Goal: Task Accomplishment & Management: Manage account settings

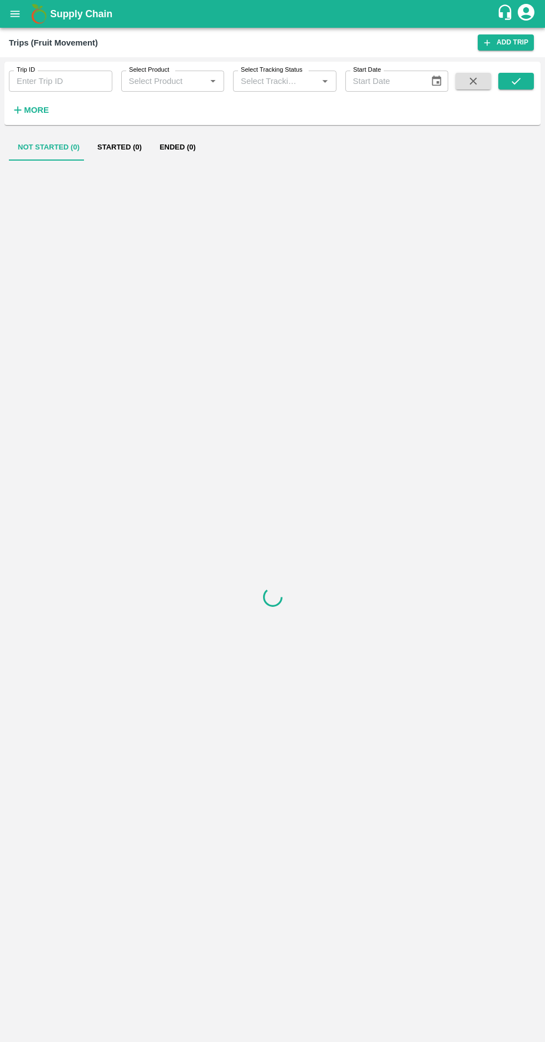
click at [15, 14] on icon "open drawer" at bounding box center [15, 14] width 9 height 6
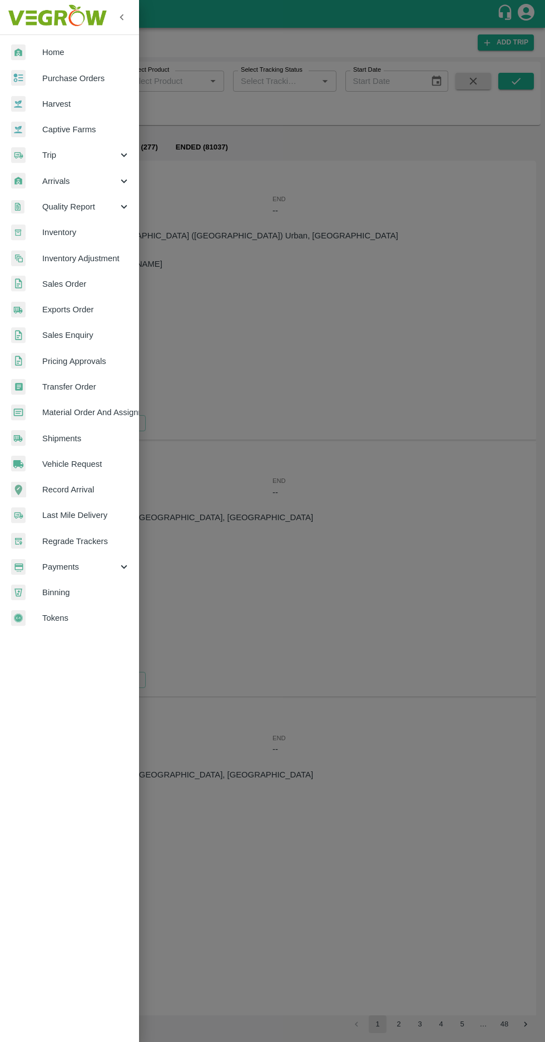
click at [100, 464] on span "Vehicle Request" at bounding box center [86, 464] width 88 height 12
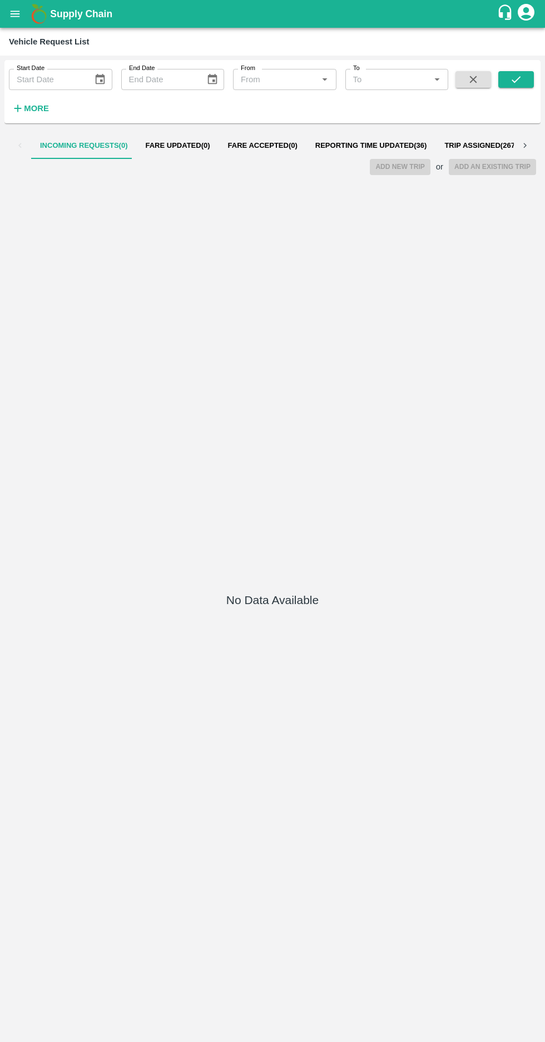
click at [349, 144] on span "Reporting Time Updated ( 36 )" at bounding box center [371, 145] width 112 height 9
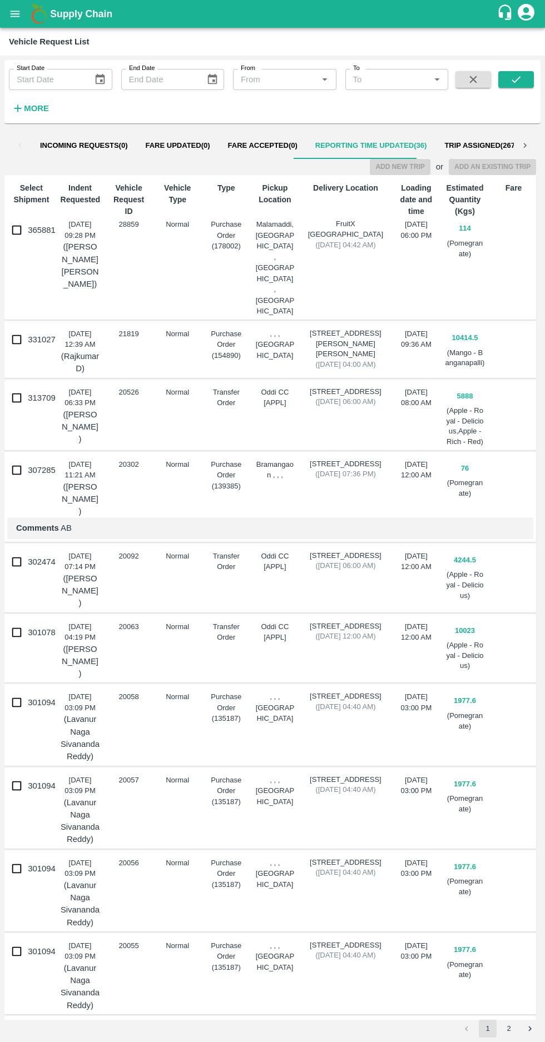
click at [16, 232] on input "365881" at bounding box center [17, 230] width 22 height 22
checkbox input "true"
click at [398, 166] on button "Add New Trip" at bounding box center [400, 167] width 60 height 16
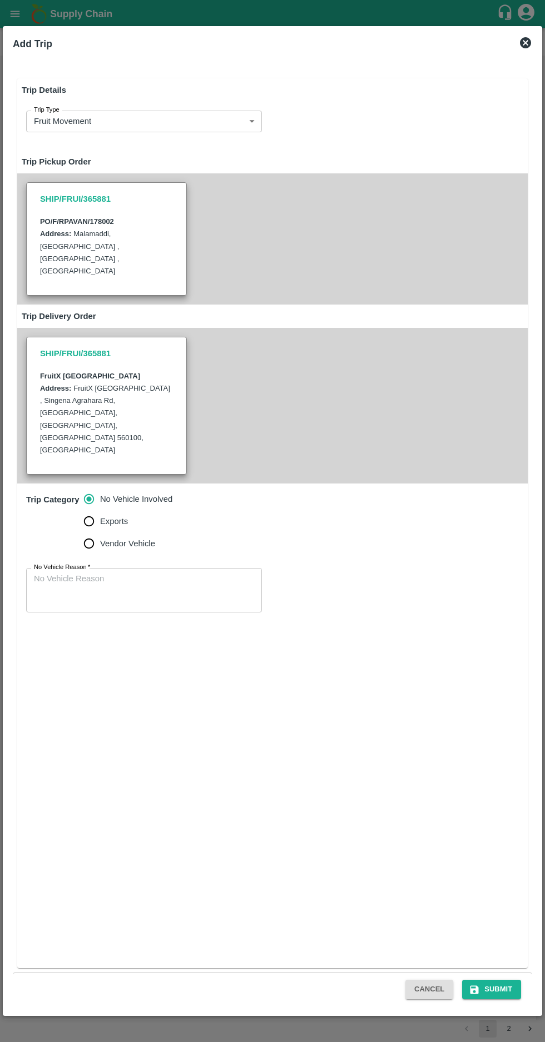
click at [87, 532] on input "Vendor Vehicle" at bounding box center [89, 543] width 22 height 22
radio input "true"
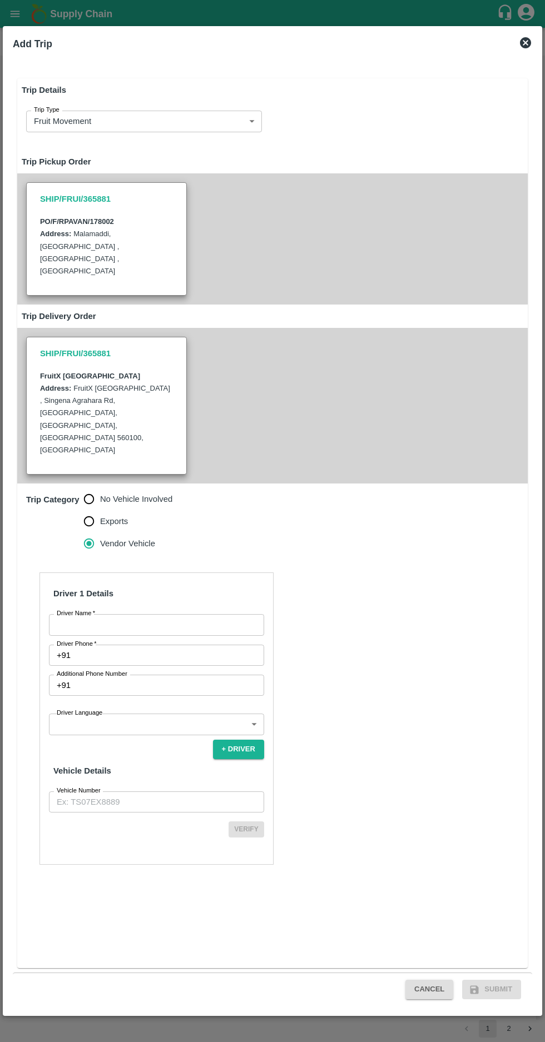
click at [78, 614] on input "Driver Name   *" at bounding box center [156, 624] width 215 height 21
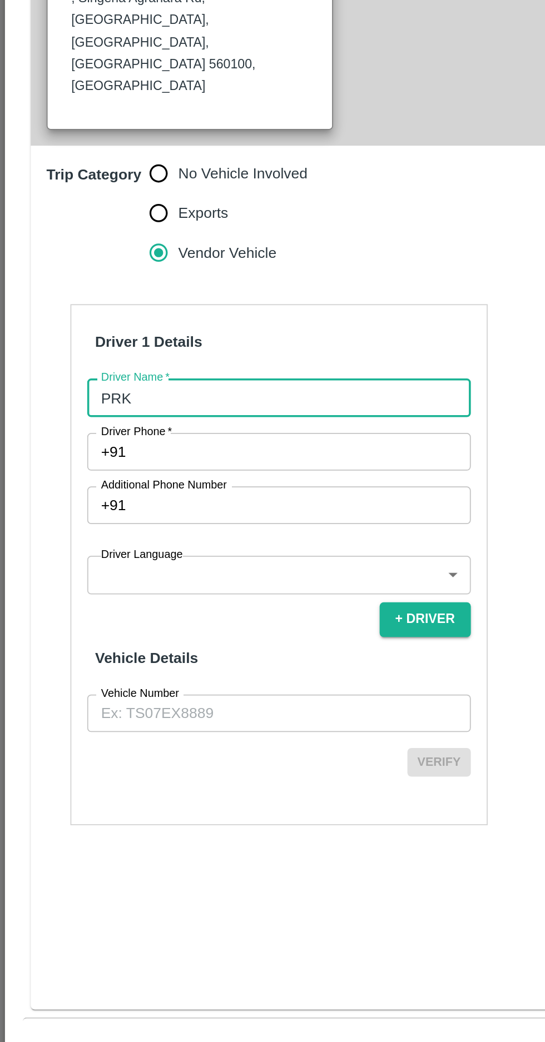
type input "PRK"
click at [98, 645] on input "Driver Phone   *" at bounding box center [169, 655] width 189 height 21
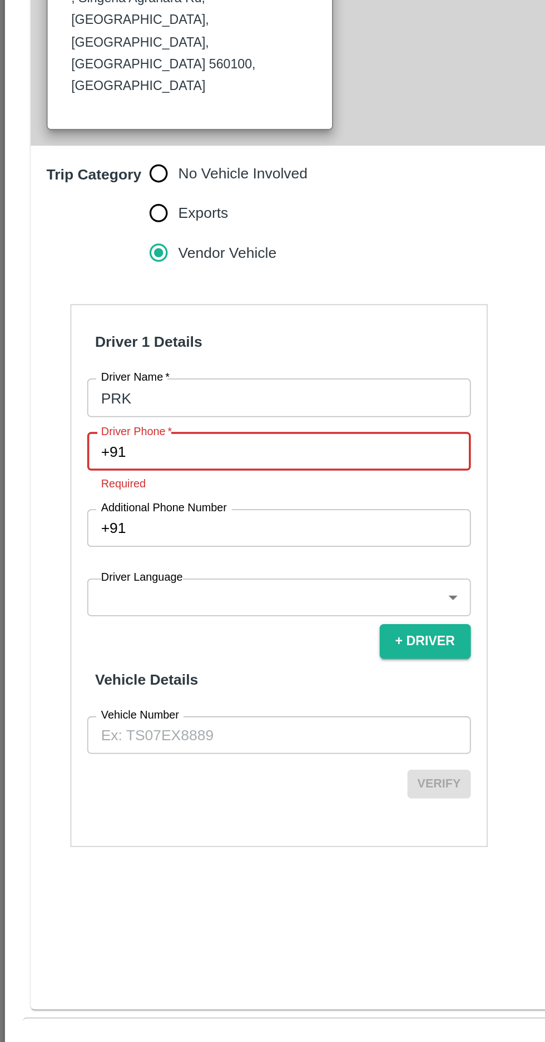
click at [94, 640] on span "*" at bounding box center [95, 643] width 4 height 7
click at [94, 645] on input "Driver Phone   *" at bounding box center [169, 655] width 189 height 21
paste input "7338291453"
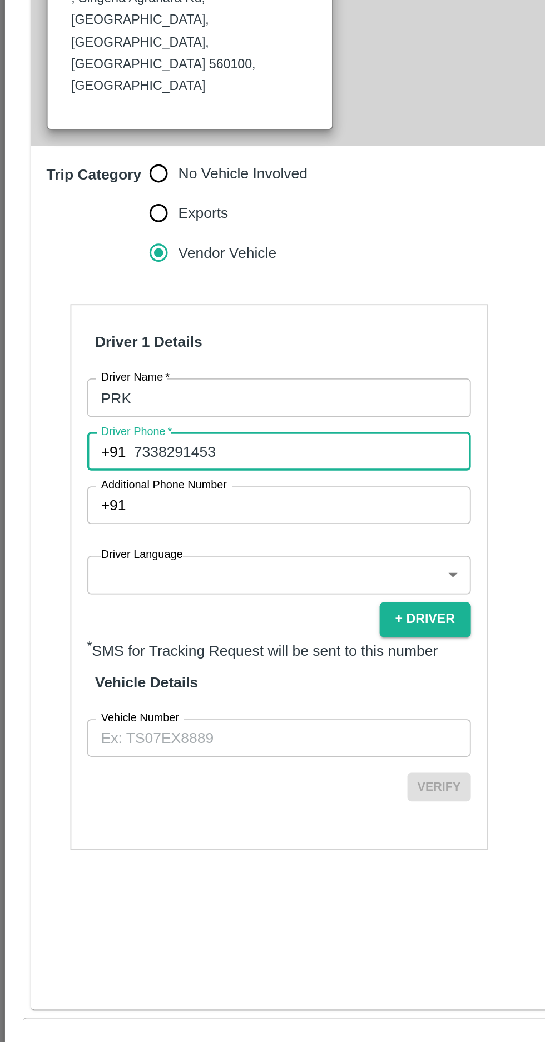
type input "7338291453"
click at [233, 651] on body "Supply Chain Vehicle Request List Start Date Start Date End Date End Date From …" at bounding box center [272, 521] width 545 height 1042
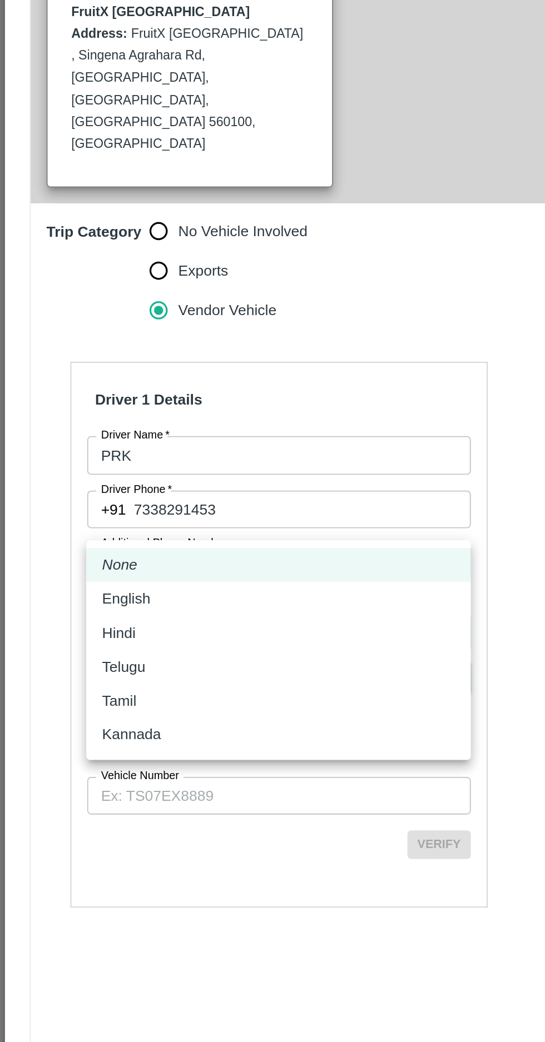
click at [103, 784] on div "Kannada" at bounding box center [156, 781] width 198 height 12
type input "ka"
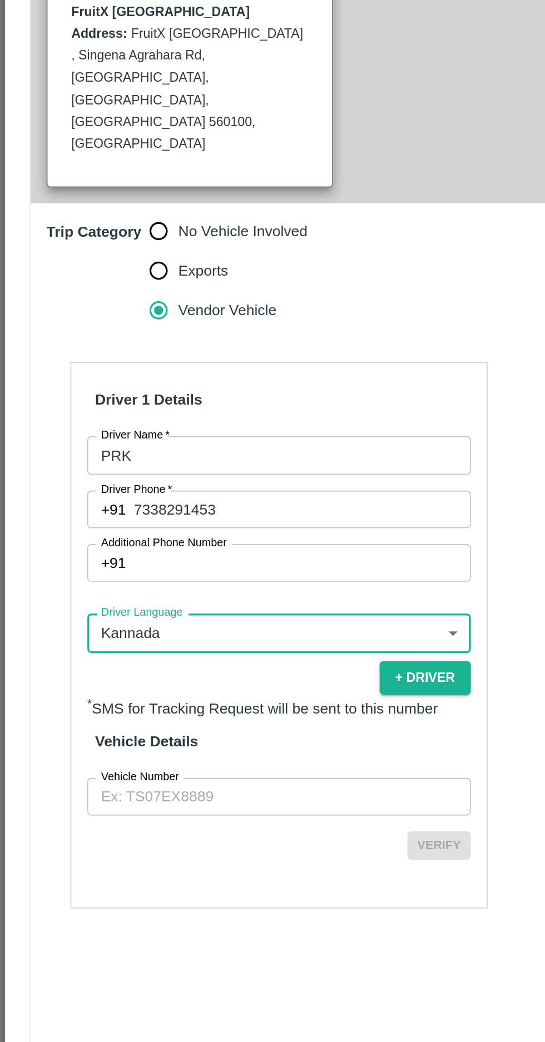
click at [188, 806] on input "Vehicle Number" at bounding box center [156, 816] width 215 height 21
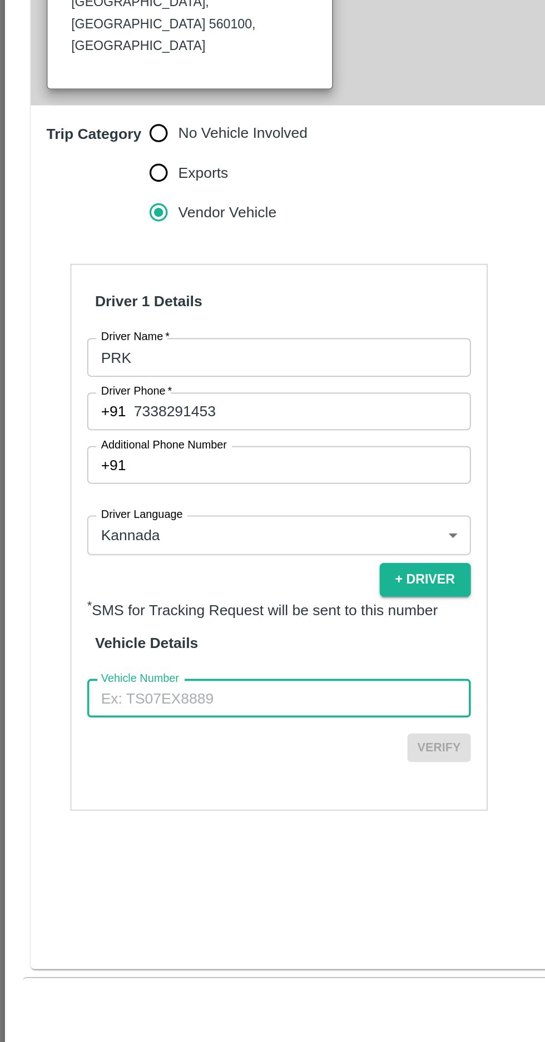
click at [82, 806] on input "Vehicle Number" at bounding box center [156, 816] width 215 height 21
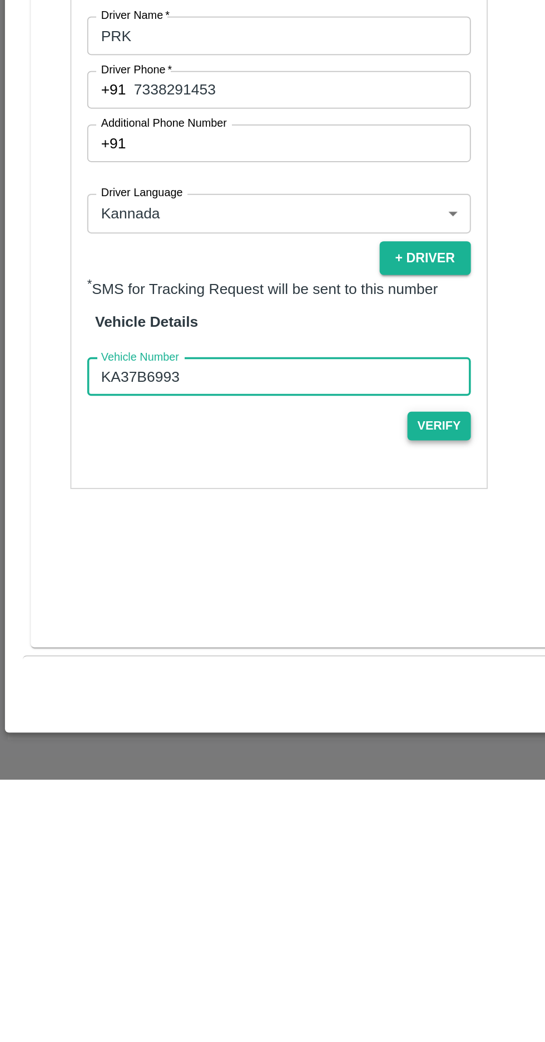
type input "KA37B6993"
click at [256, 836] on button "Verify" at bounding box center [246, 844] width 36 height 16
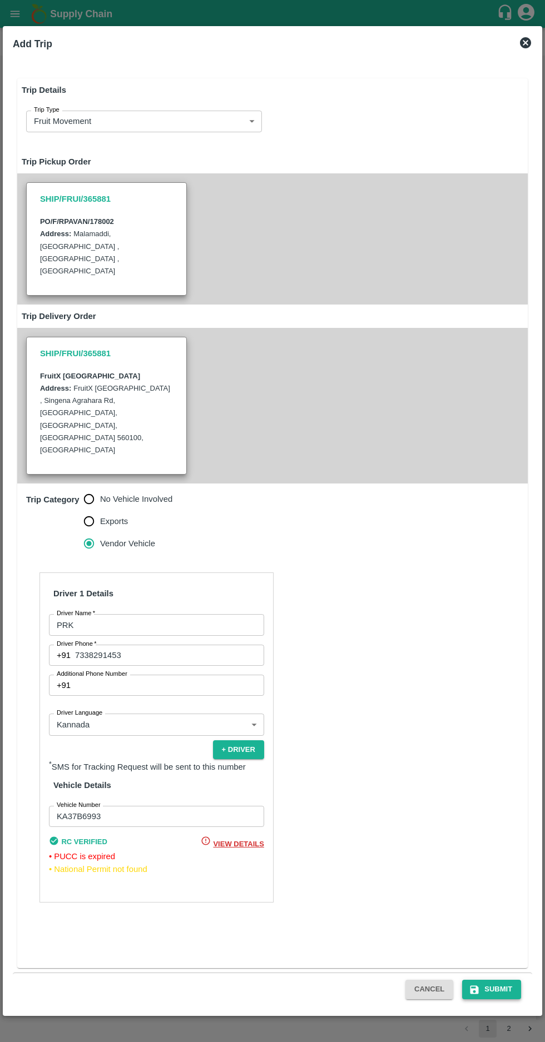
click at [508, 986] on button "Submit" at bounding box center [491, 989] width 59 height 19
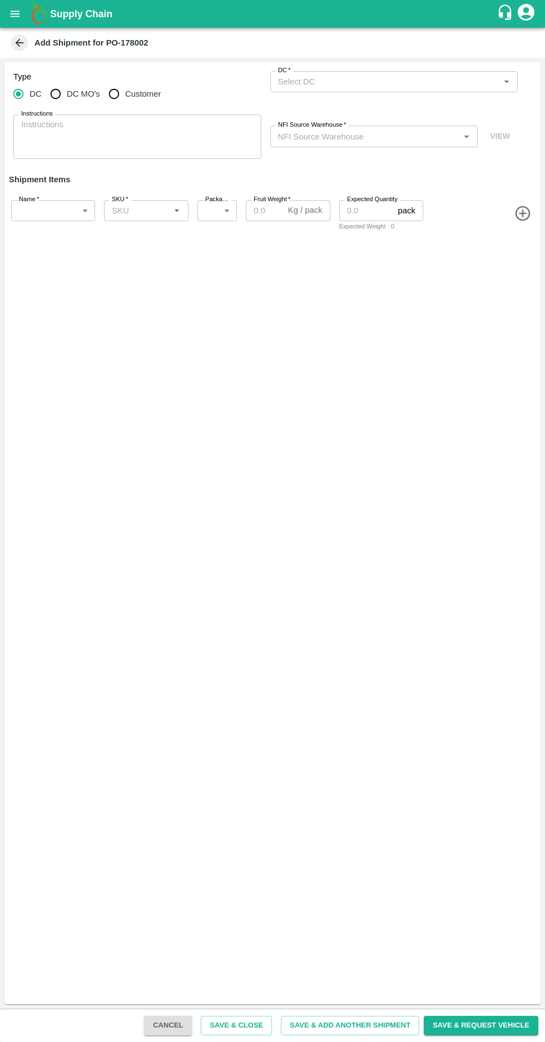
click at [17, 42] on icon at bounding box center [20, 43] width 8 height 8
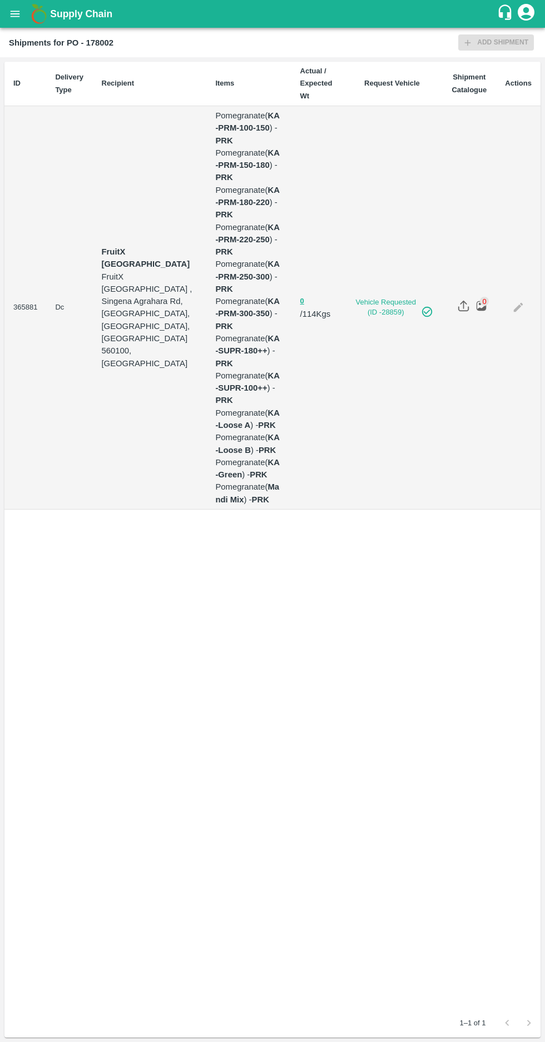
click at [18, 8] on icon "open drawer" at bounding box center [15, 14] width 12 height 12
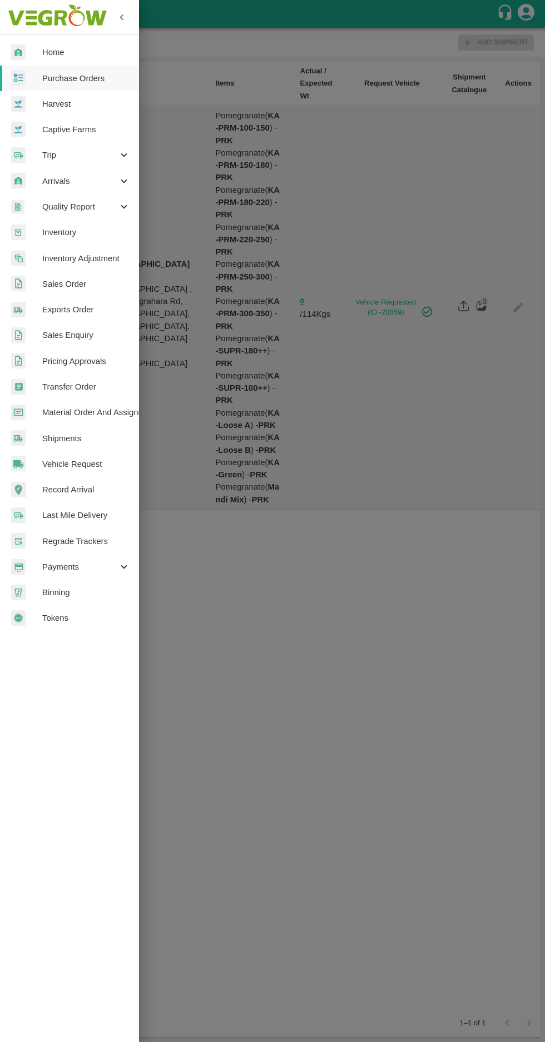
click at [62, 77] on span "Purchase Orders" at bounding box center [86, 78] width 88 height 12
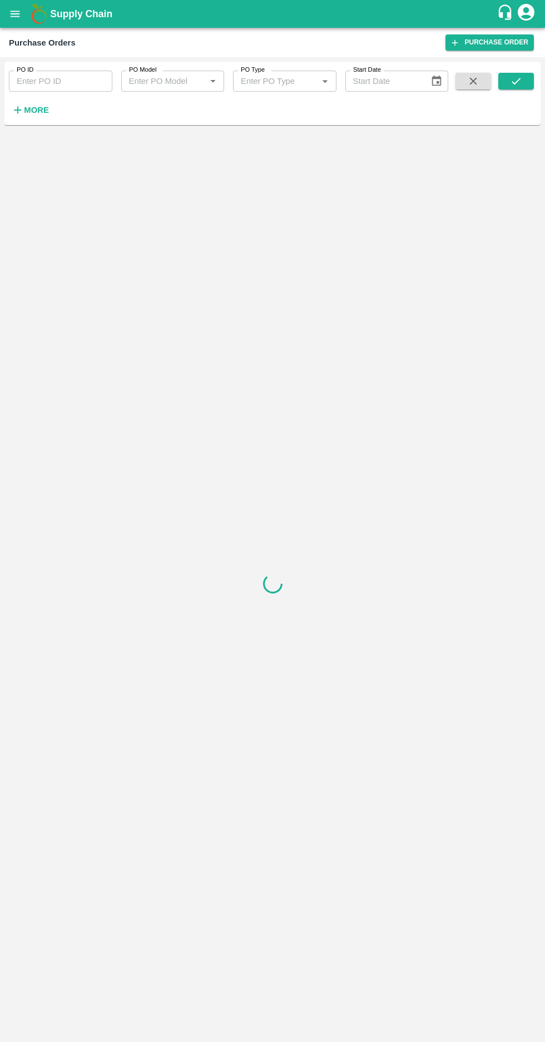
click at [36, 110] on strong "More" at bounding box center [36, 110] width 25 height 9
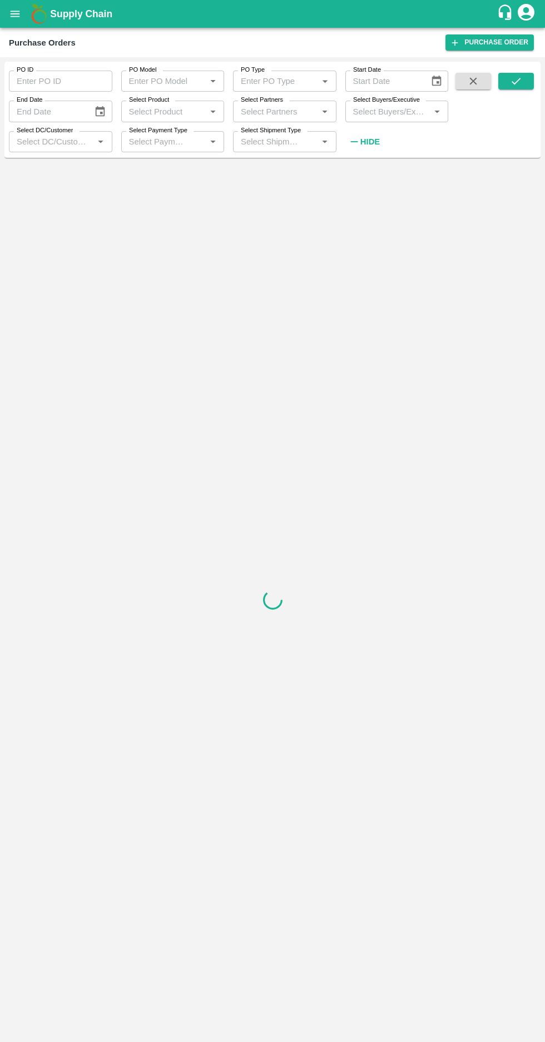
click at [394, 116] on input "Select Buyers/Executive" at bounding box center [387, 111] width 78 height 14
type input "afza"
click at [360, 180] on input "checkbox" at bounding box center [369, 169] width 22 height 22
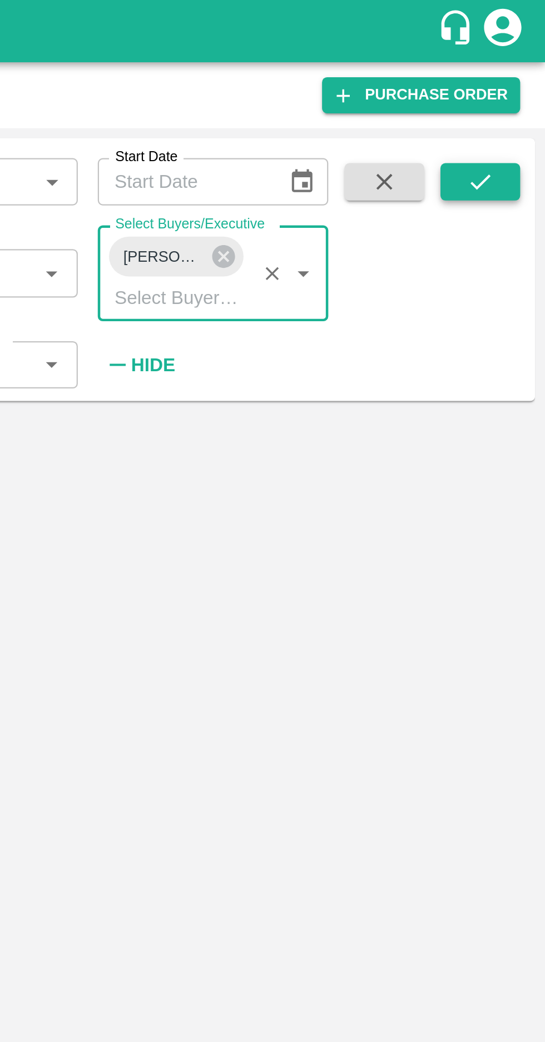
click at [503, 84] on button "submit" at bounding box center [516, 81] width 36 height 17
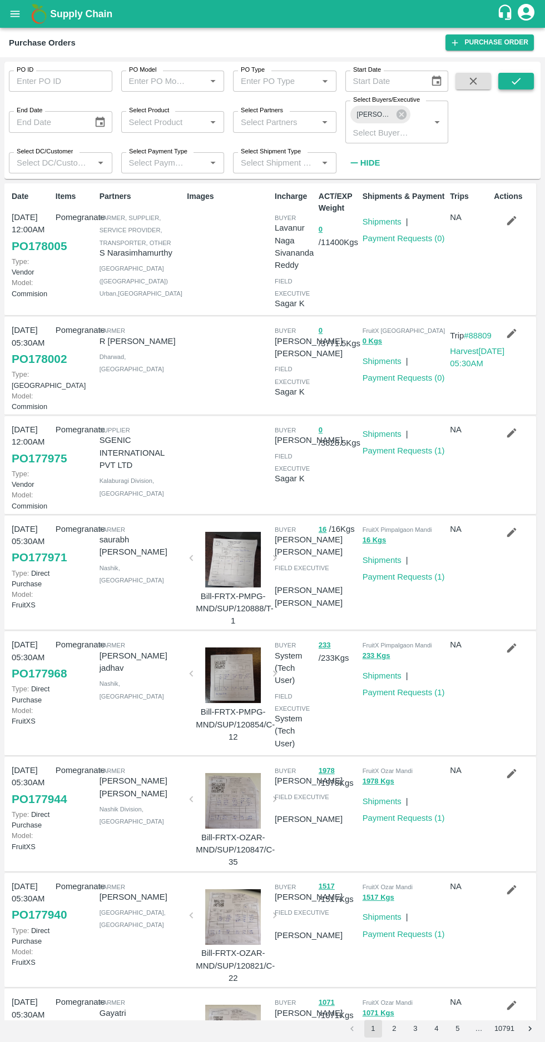
click at [516, 81] on icon "submit" at bounding box center [516, 81] width 12 height 12
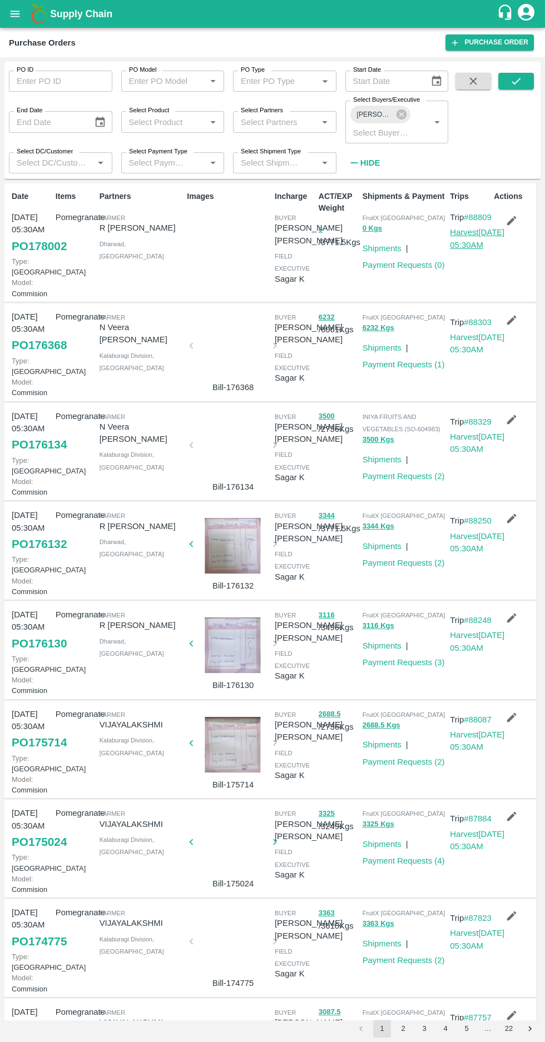
click at [470, 249] on link "Harvest 22 Sep, 05:30AM" at bounding box center [477, 238] width 54 height 21
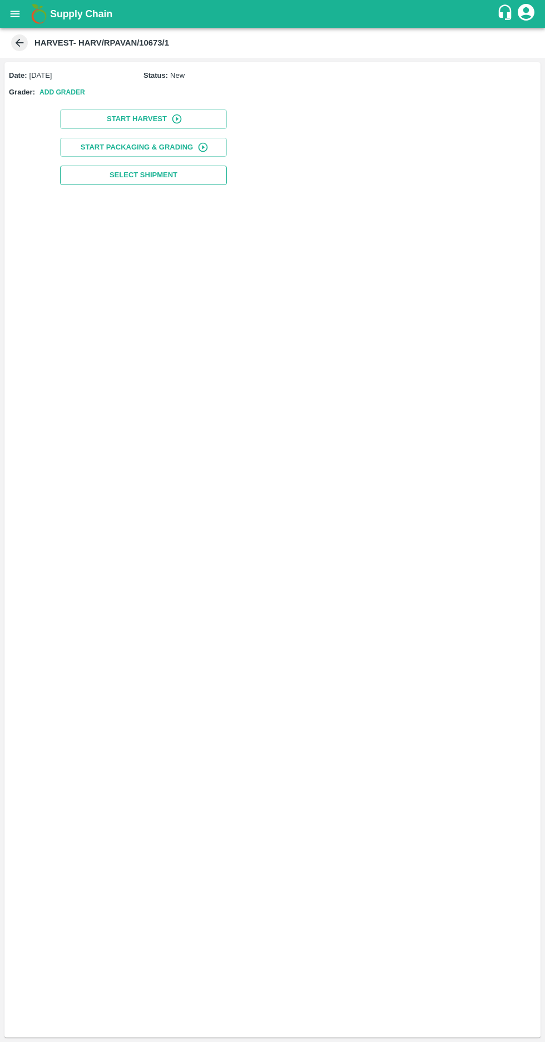
click at [127, 173] on span "Select Shipment" at bounding box center [143, 175] width 68 height 13
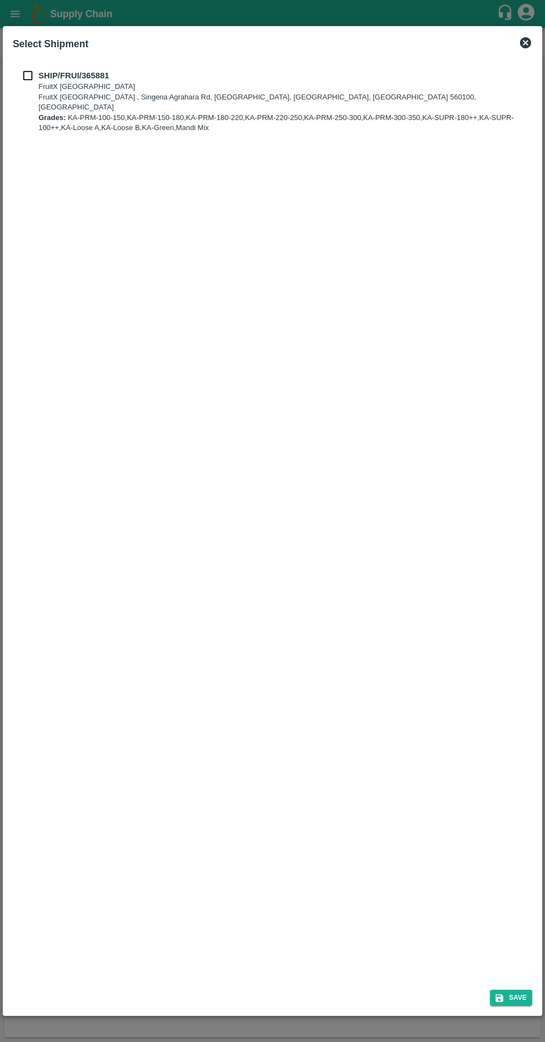
click at [13, 64] on div "SHIP/FRUI/365881 FruitX [GEOGRAPHIC_DATA] FruitX [GEOGRAPHIC_DATA] , [GEOGRAPHI…" at bounding box center [272, 102] width 519 height 82
click at [22, 76] on input "checkbox" at bounding box center [27, 75] width 21 height 12
checkbox input "true"
click at [516, 994] on button "Save" at bounding box center [511, 998] width 42 height 16
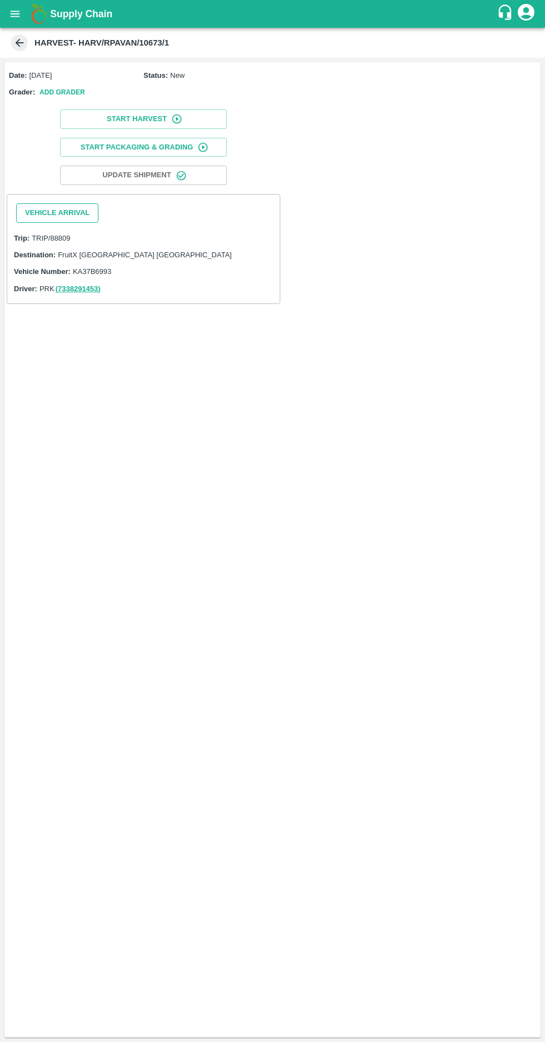
click at [39, 216] on button "Vehicle Arrival" at bounding box center [57, 212] width 82 height 19
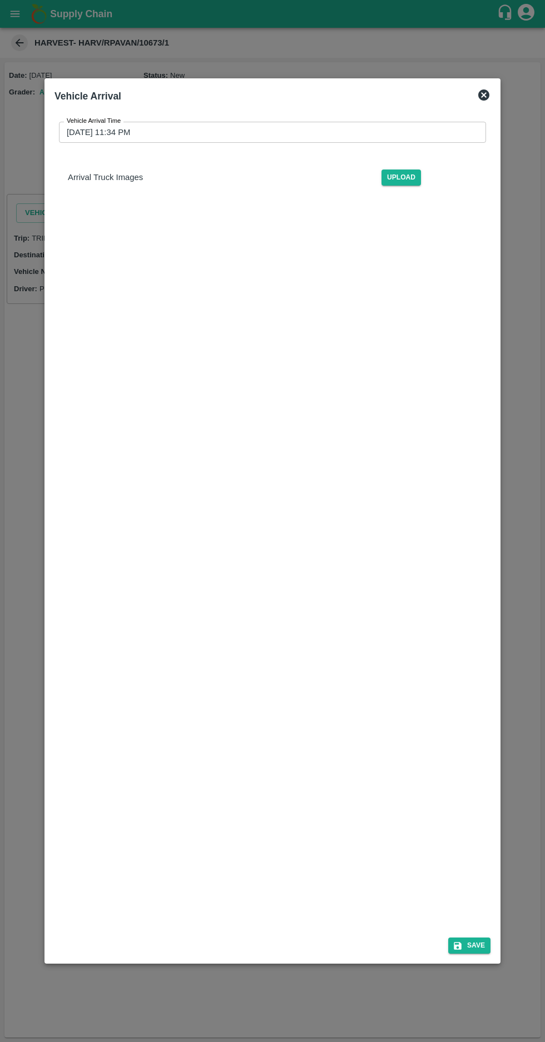
click at [97, 122] on input "[DATE] 11:34 PM" at bounding box center [268, 132] width 419 height 21
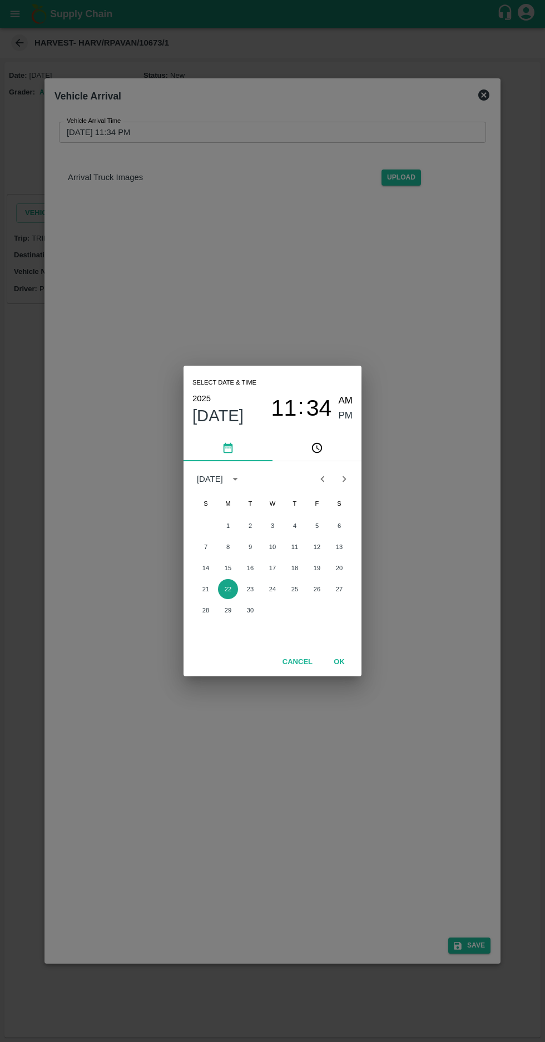
click at [227, 589] on button "22" at bounding box center [228, 589] width 20 height 20
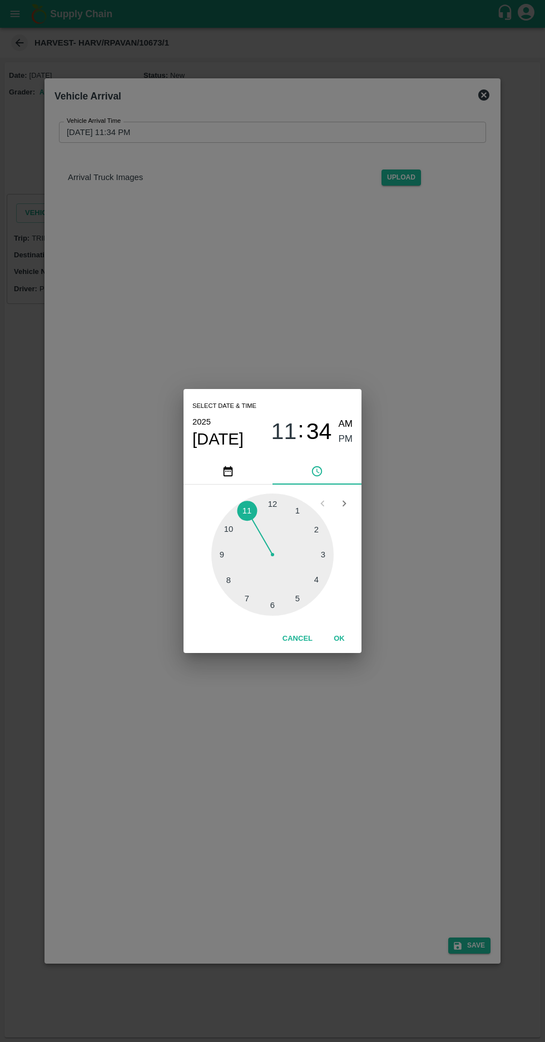
click at [227, 559] on div at bounding box center [272, 555] width 122 height 122
click at [346, 445] on span "PM" at bounding box center [345, 439] width 14 height 15
click at [345, 424] on span "AM" at bounding box center [345, 424] width 14 height 15
type input "[DATE] 09:34 AM"
click at [338, 639] on button "OK" at bounding box center [339, 638] width 36 height 19
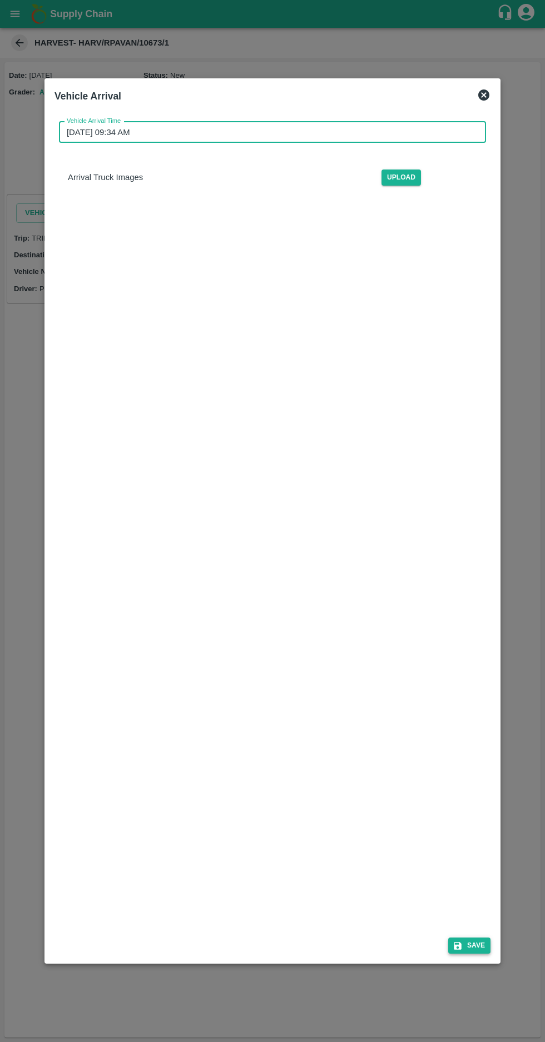
click at [477, 954] on button "Save" at bounding box center [469, 946] width 42 height 16
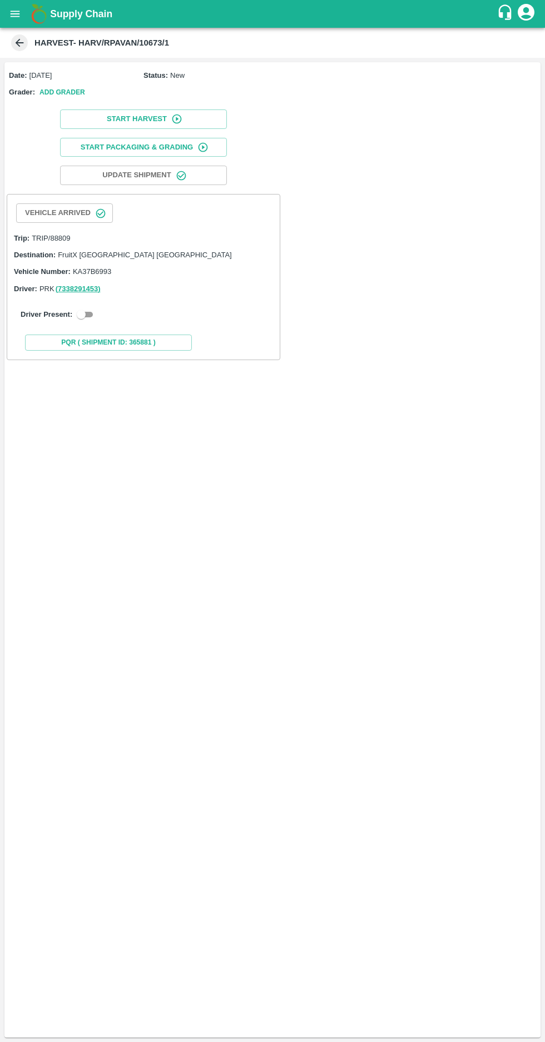
click at [86, 313] on input "checkbox" at bounding box center [81, 314] width 40 height 13
checkbox input "true"
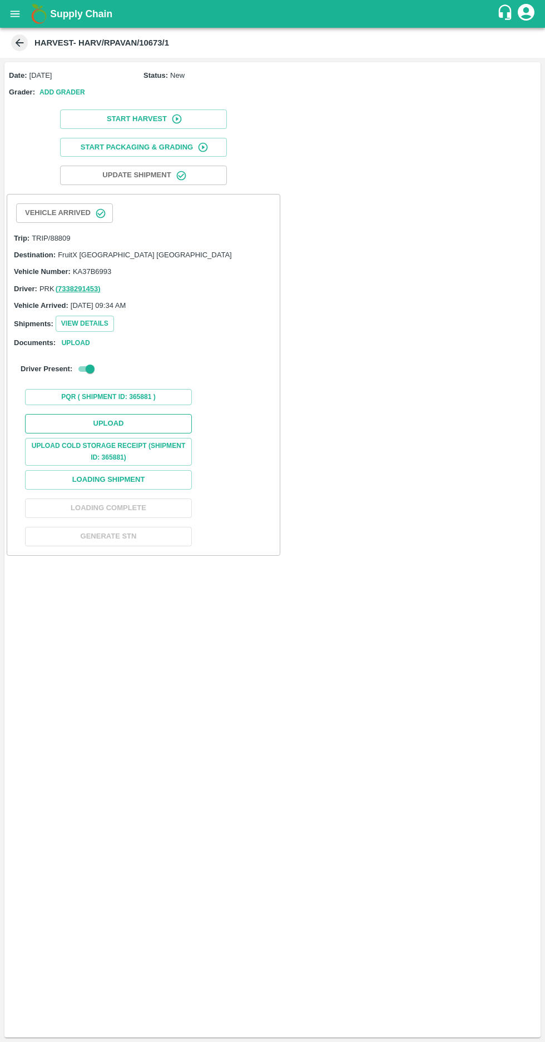
click at [82, 414] on button "Upload" at bounding box center [108, 423] width 167 height 19
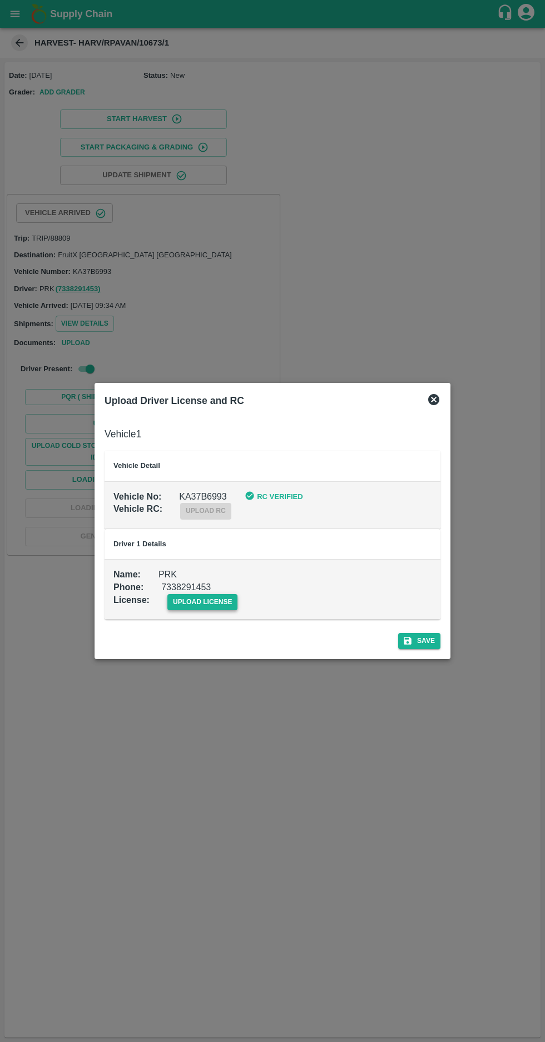
click at [188, 602] on span "upload license" at bounding box center [202, 602] width 71 height 16
click at [0, 0] on input "upload license" at bounding box center [0, 0] width 0 height 0
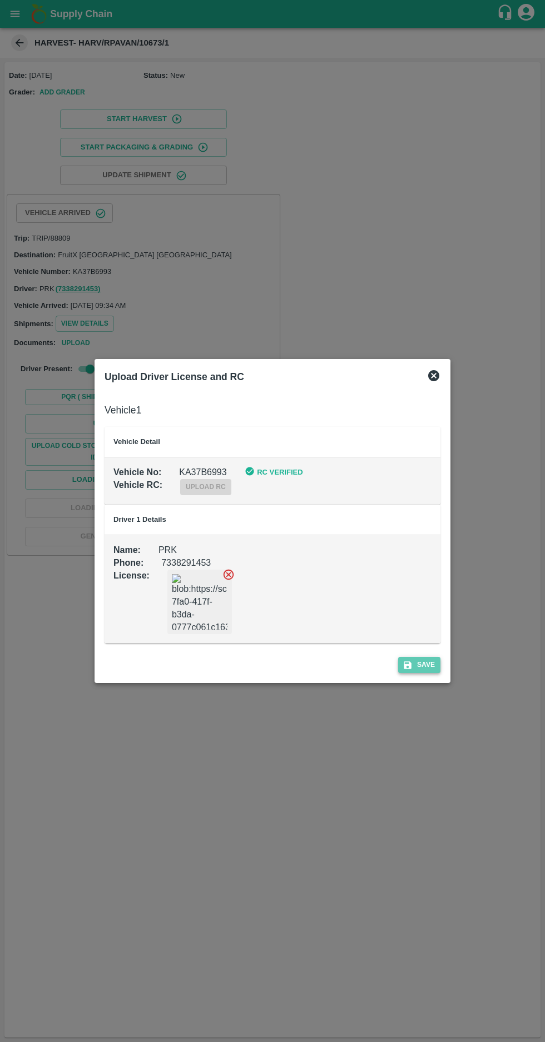
click at [422, 670] on button "Save" at bounding box center [419, 665] width 42 height 16
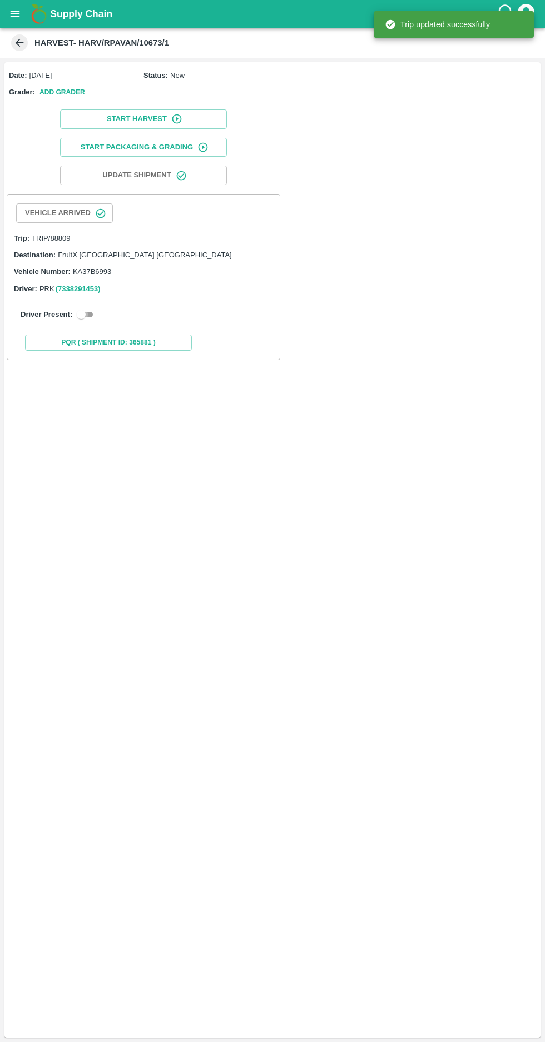
click at [91, 318] on input "checkbox" at bounding box center [81, 314] width 40 height 13
checkbox input "true"
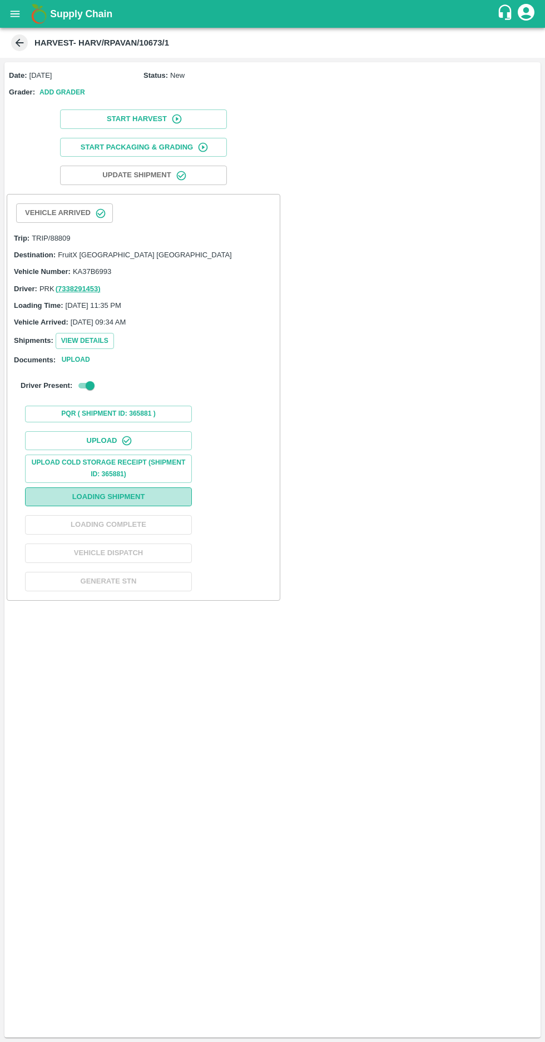
click at [84, 492] on button "Loading Shipment" at bounding box center [108, 496] width 167 height 19
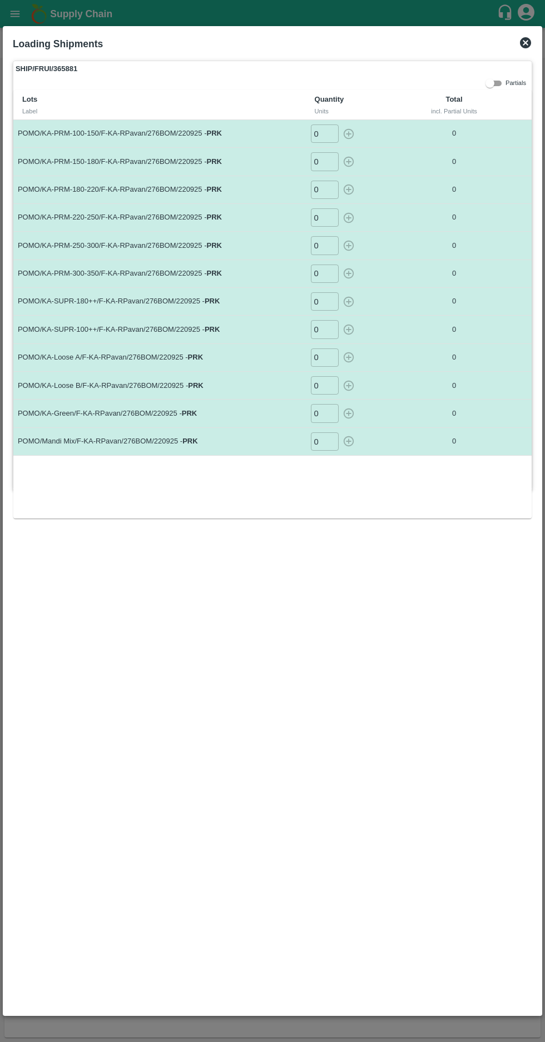
click at [320, 134] on input "0" at bounding box center [325, 133] width 28 height 18
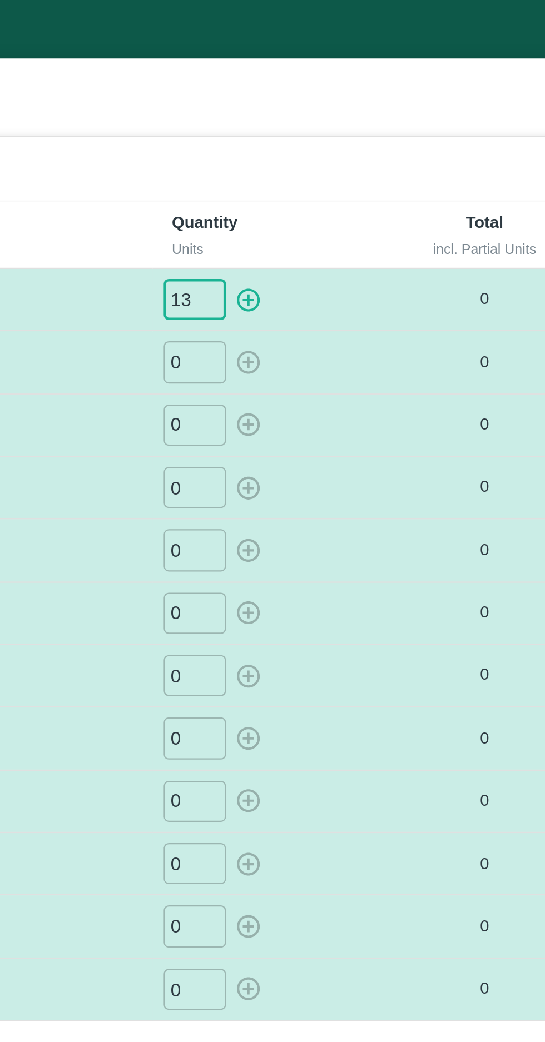
type input "134"
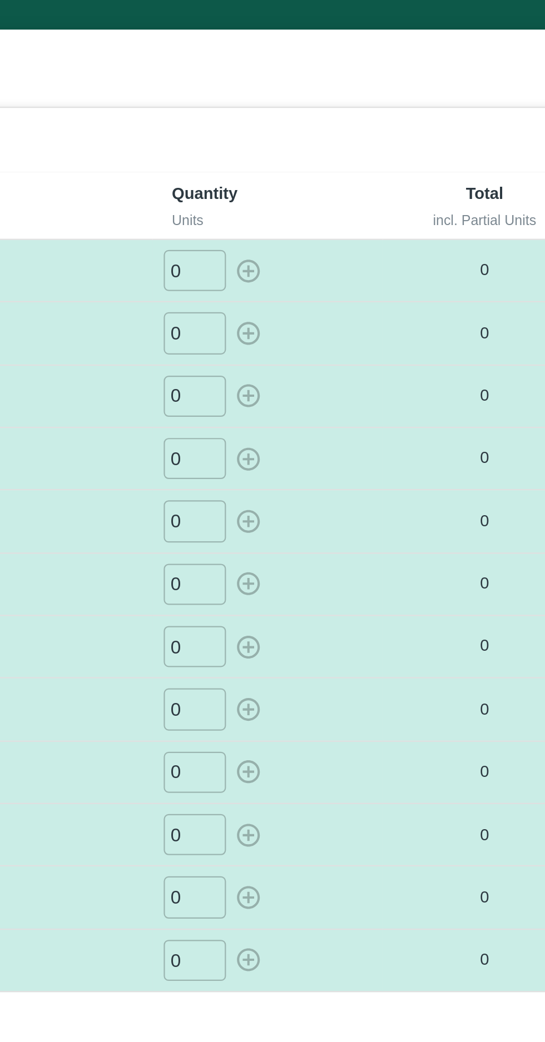
click at [323, 138] on input "0" at bounding box center [325, 133] width 28 height 18
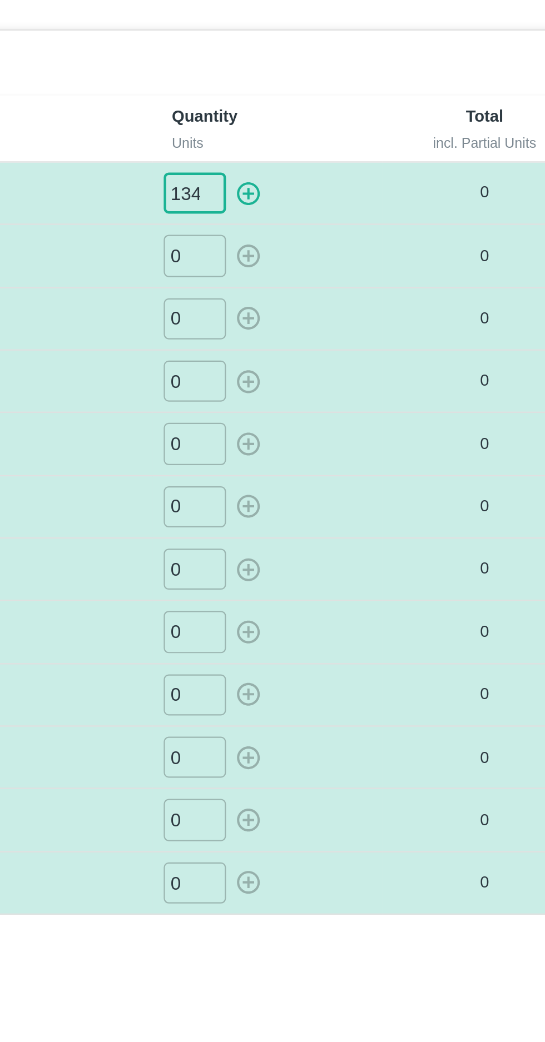
click at [347, 132] on icon "button" at bounding box center [348, 134] width 12 height 12
type input "0"
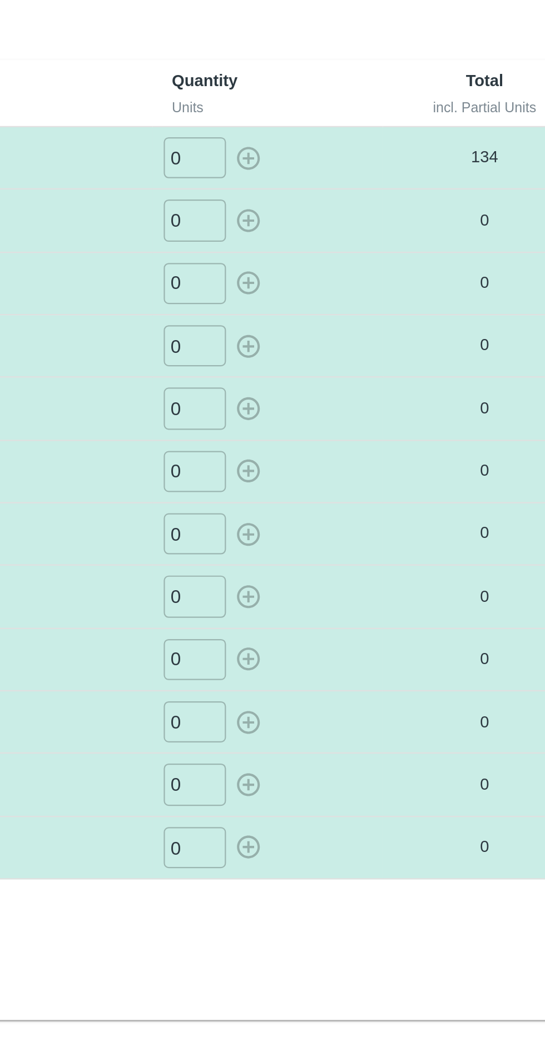
click at [326, 167] on input "0" at bounding box center [325, 161] width 28 height 18
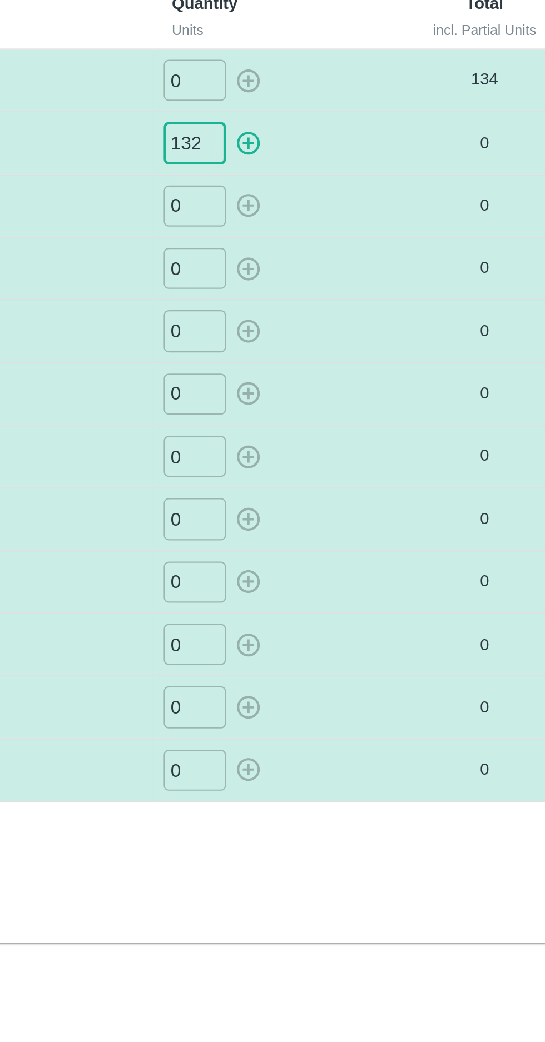
click at [346, 157] on icon "button" at bounding box center [348, 162] width 11 height 11
type input "0"
click at [327, 191] on input "0" at bounding box center [325, 190] width 28 height 18
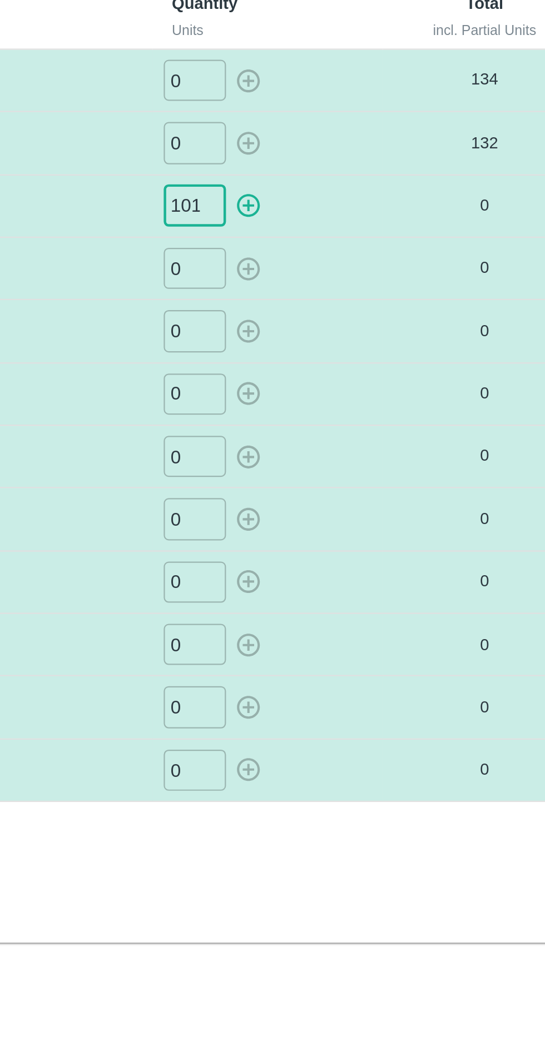
click at [345, 192] on icon "button" at bounding box center [348, 190] width 11 height 11
type input "0"
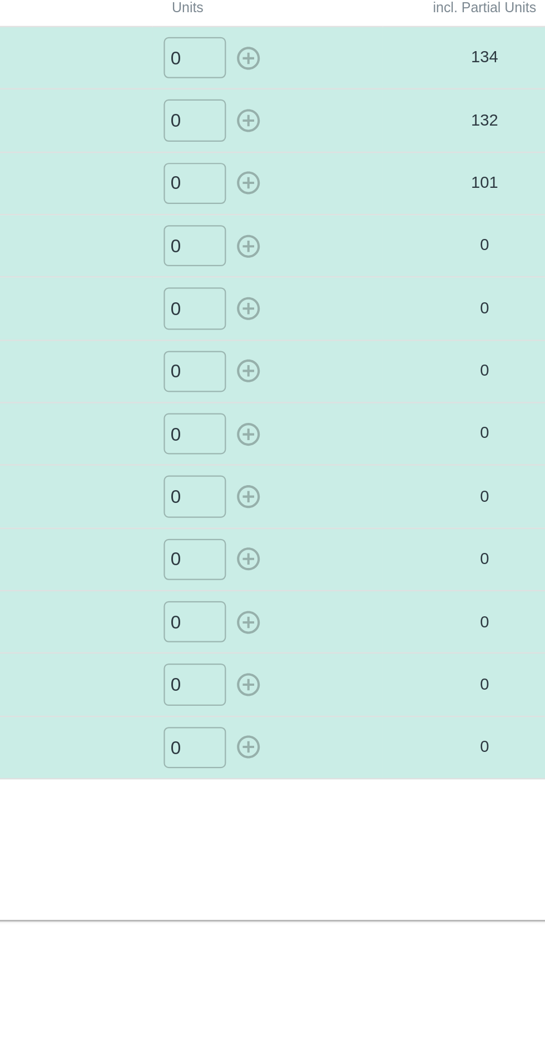
click at [323, 221] on input "0" at bounding box center [325, 217] width 28 height 18
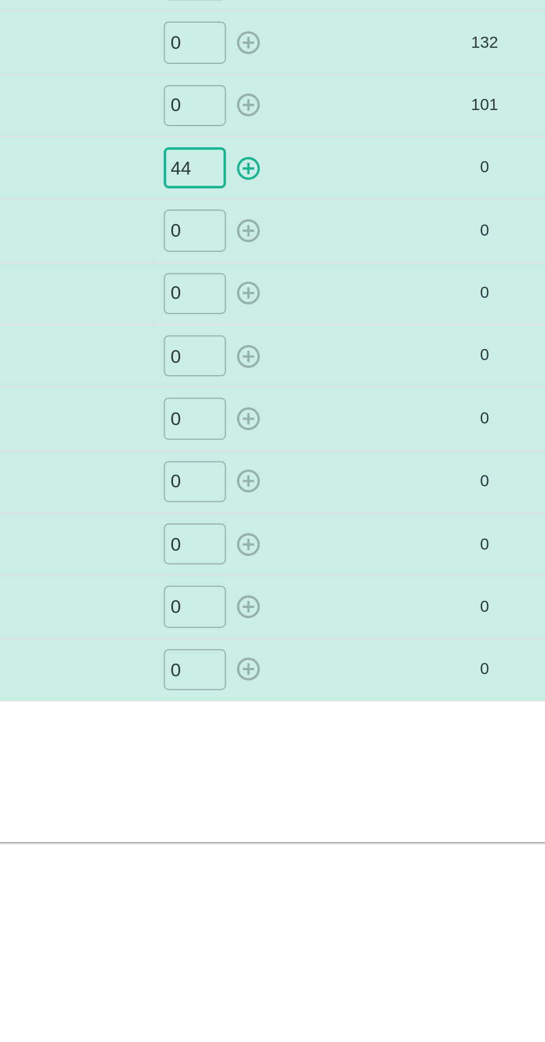
click at [346, 217] on icon "button" at bounding box center [348, 217] width 11 height 11
type input "0"
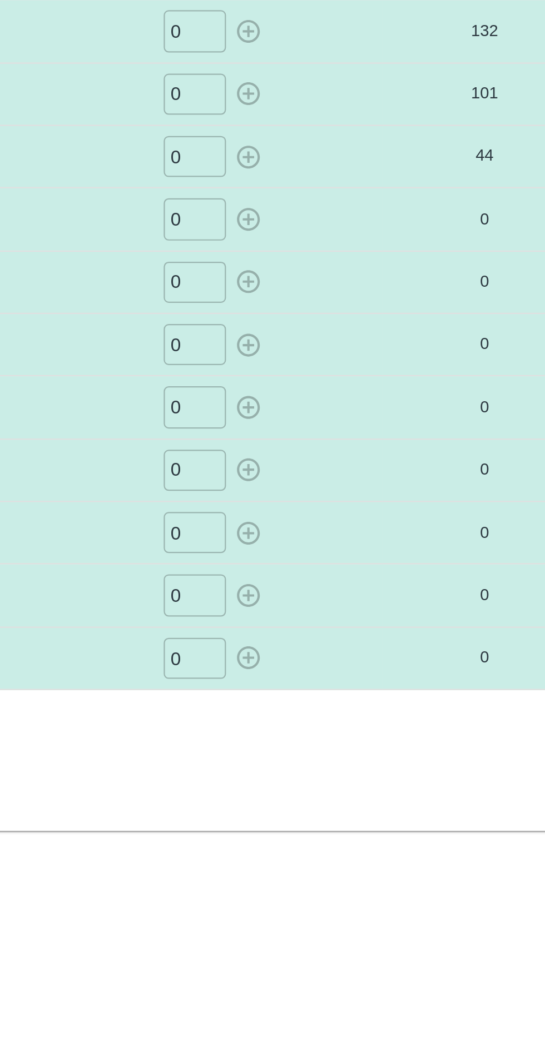
click at [322, 249] on input "0" at bounding box center [325, 245] width 28 height 18
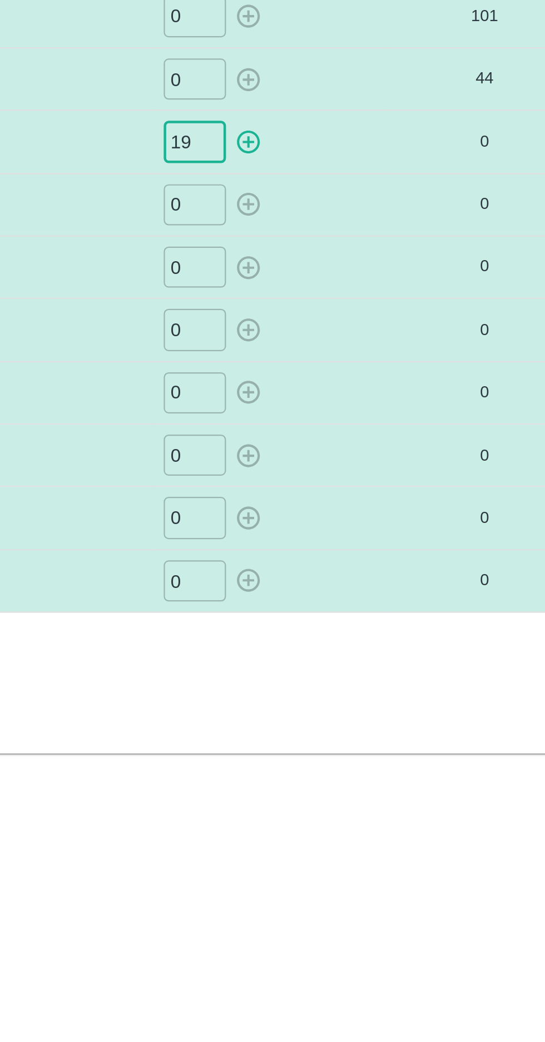
click at [346, 243] on icon "button" at bounding box center [348, 246] width 12 height 12
type input "0"
click at [323, 272] on input "0" at bounding box center [325, 274] width 28 height 18
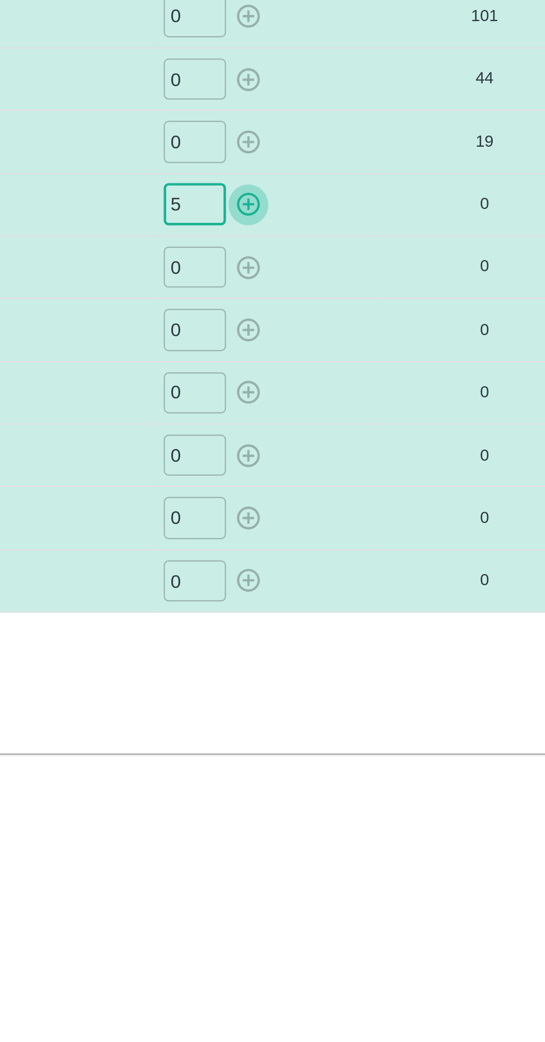
click at [343, 272] on icon "button" at bounding box center [348, 273] width 12 height 12
type input "0"
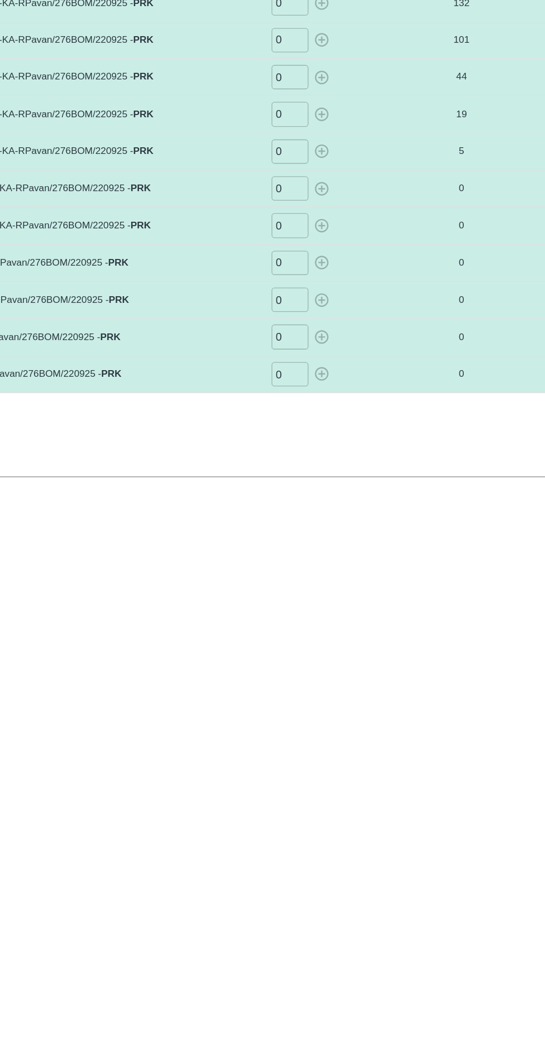
click at [322, 300] on input "0" at bounding box center [325, 301] width 28 height 18
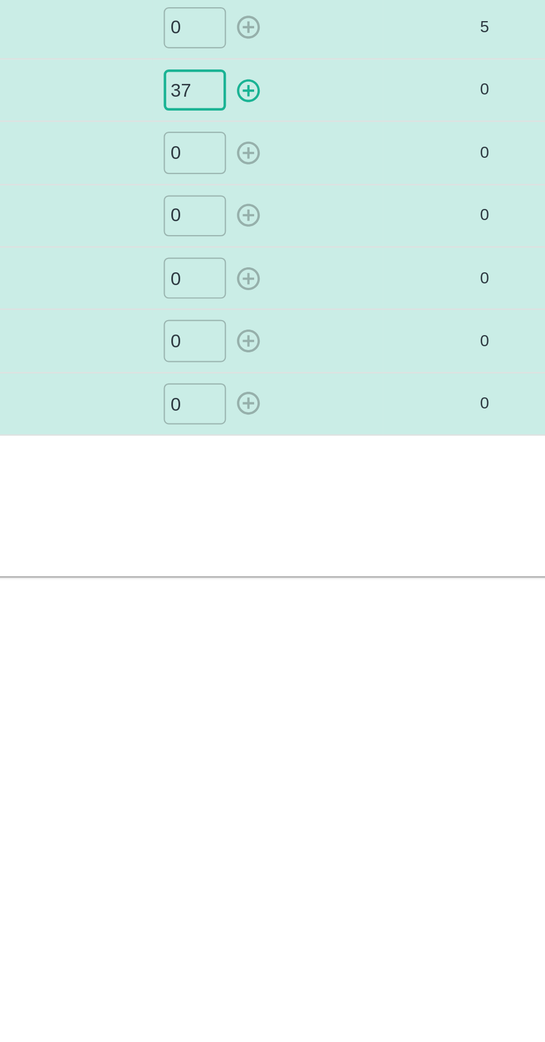
click at [347, 307] on button "button" at bounding box center [349, 301] width 18 height 18
type input "0"
click at [325, 326] on input "0" at bounding box center [325, 329] width 28 height 18
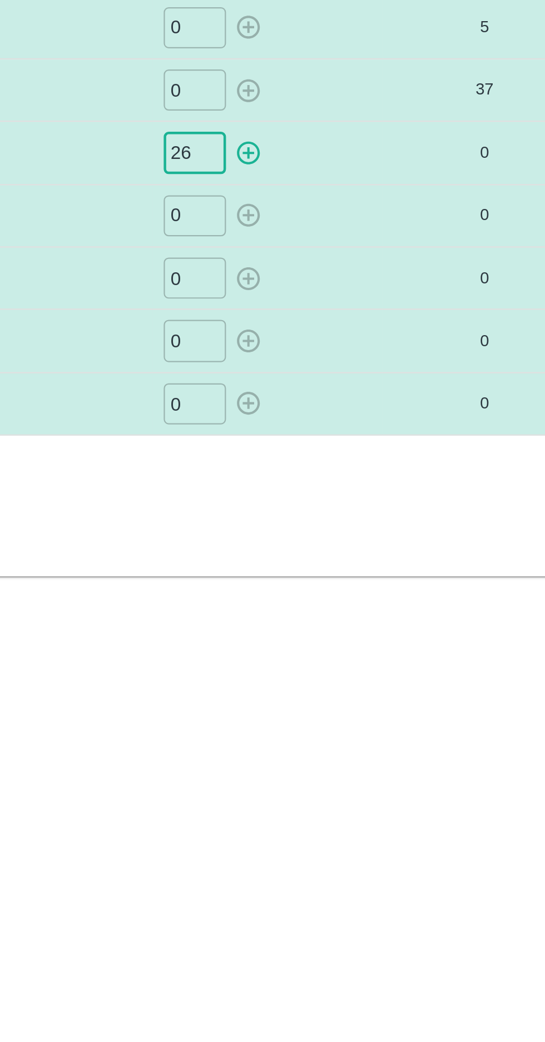
click at [343, 330] on icon "button" at bounding box center [348, 330] width 11 height 11
type input "0"
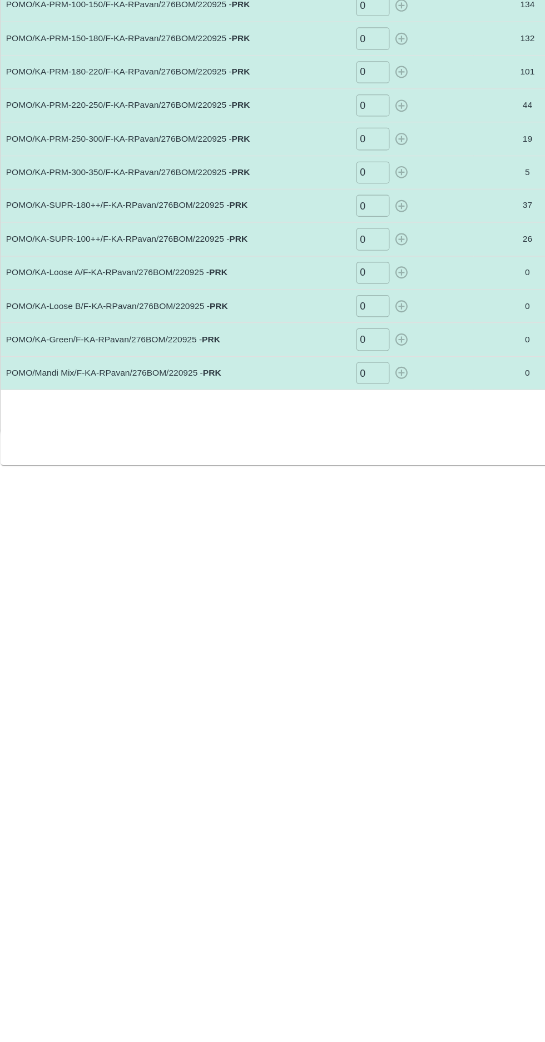
click at [320, 356] on input "0" at bounding box center [325, 357] width 28 height 18
click at [347, 356] on icon "button" at bounding box center [348, 357] width 11 height 11
type input "0"
click at [317, 388] on input "0" at bounding box center [325, 385] width 28 height 18
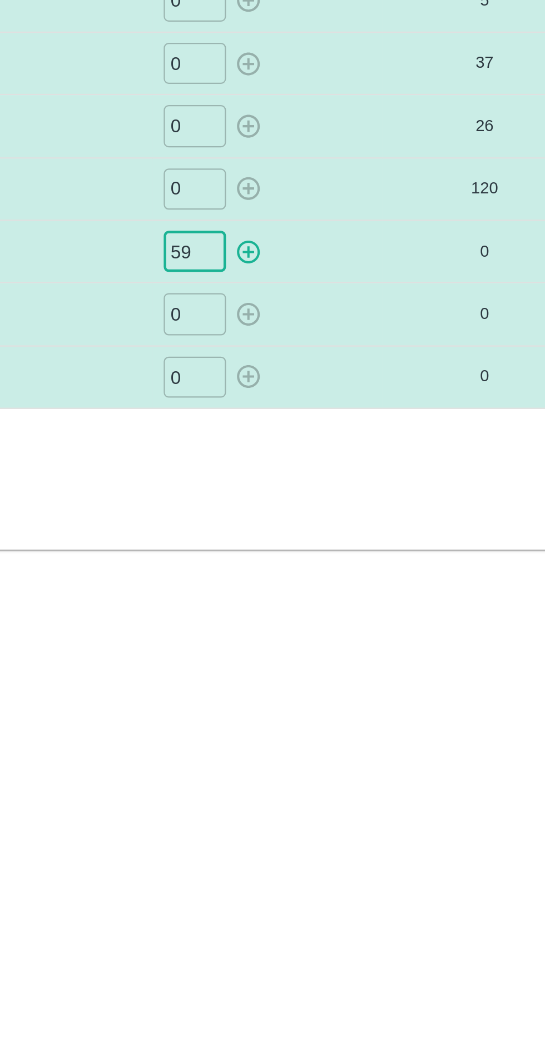
click at [346, 385] on icon "button" at bounding box center [348, 386] width 12 height 12
type input "0"
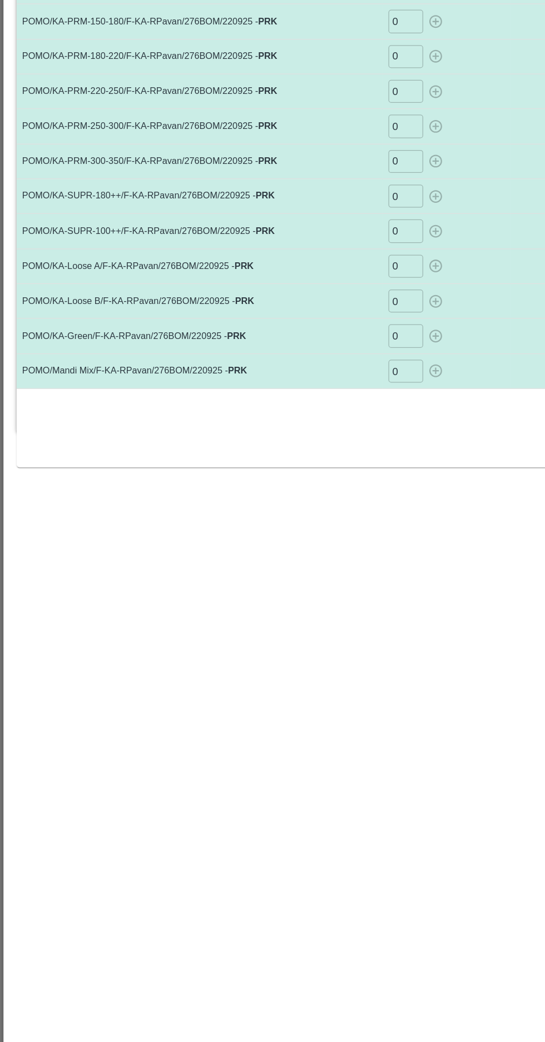
click at [324, 411] on input "0" at bounding box center [325, 413] width 28 height 18
click at [347, 412] on icon "button" at bounding box center [348, 413] width 11 height 11
type input "0"
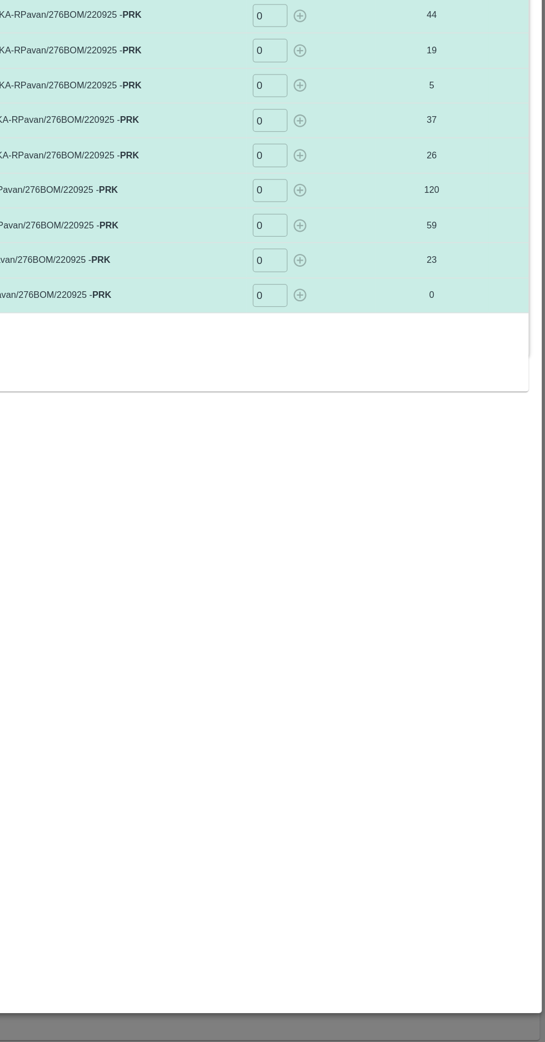
click at [325, 445] on input "0" at bounding box center [325, 441] width 28 height 18
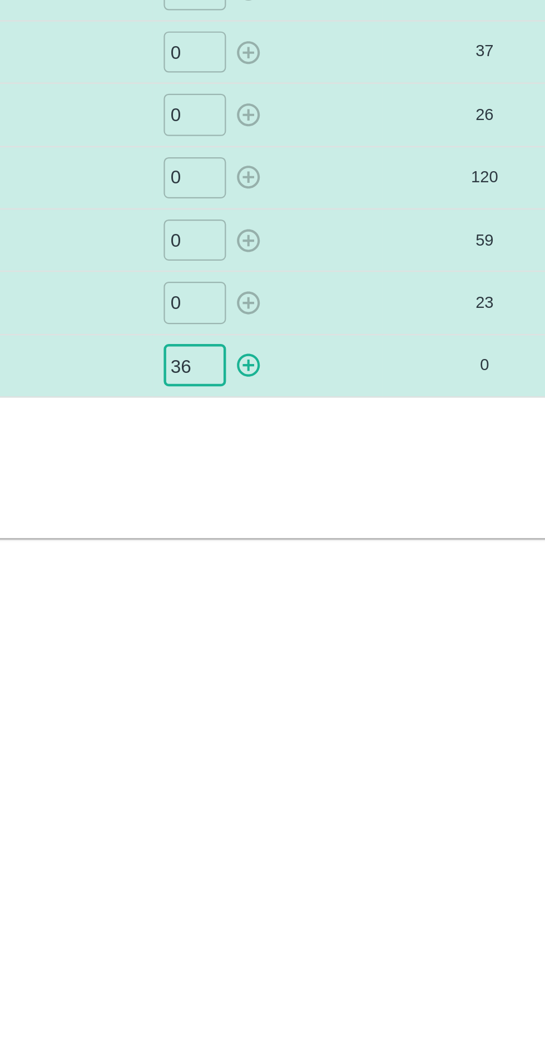
click at [350, 440] on icon "button" at bounding box center [348, 441] width 12 height 12
type input "0"
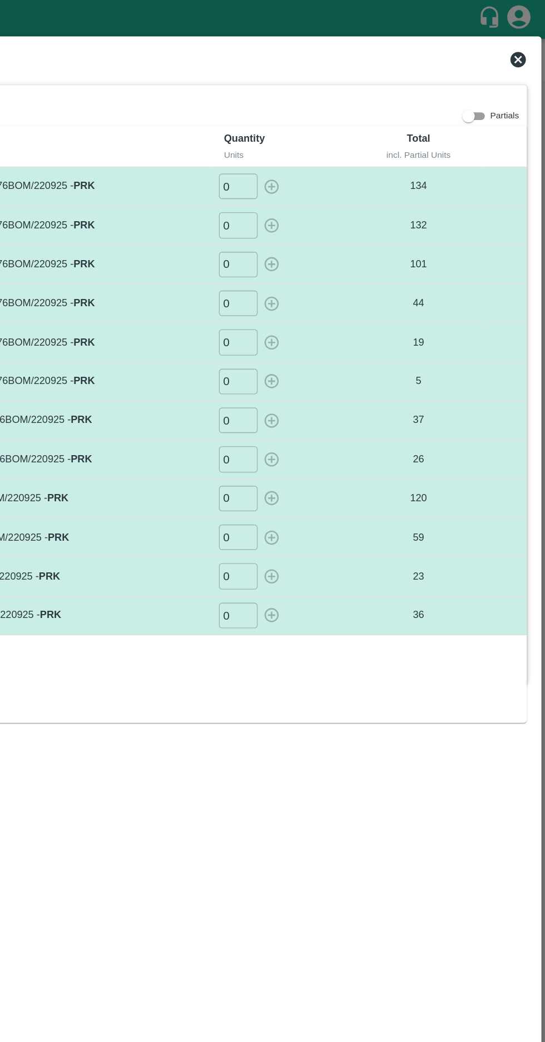
click at [522, 46] on icon at bounding box center [525, 42] width 11 height 11
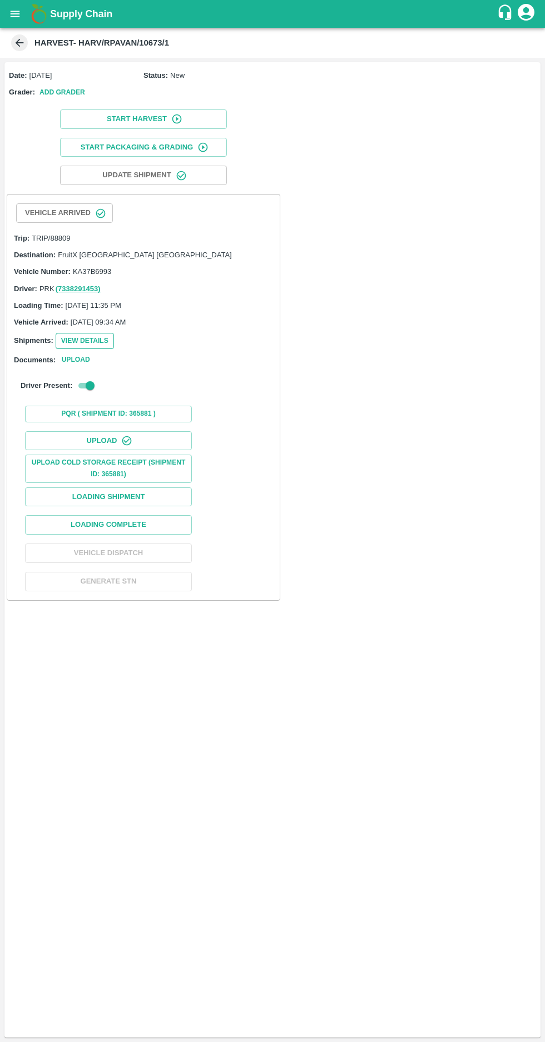
click at [61, 333] on button "View Details" at bounding box center [85, 341] width 58 height 16
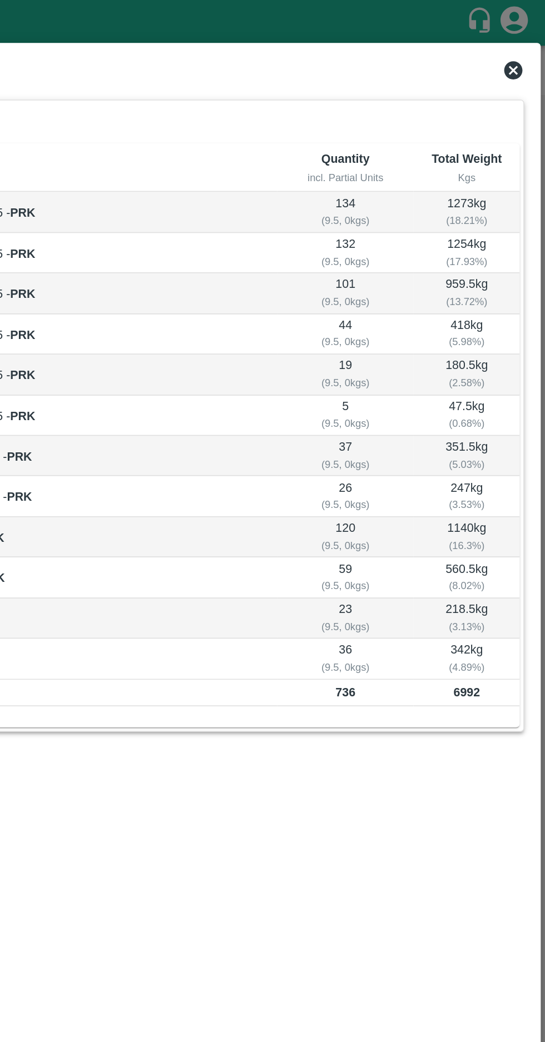
click at [522, 46] on icon at bounding box center [525, 42] width 11 height 11
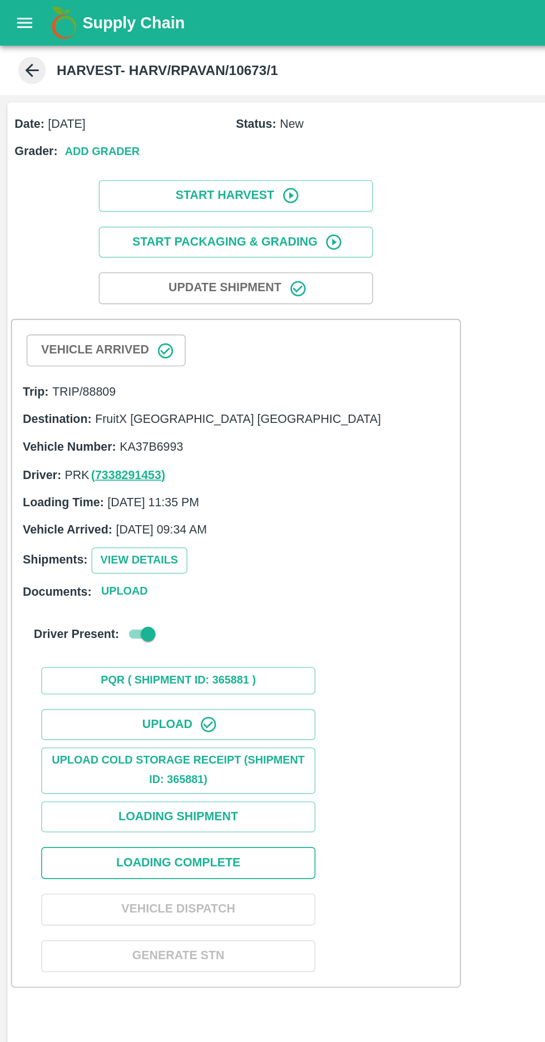
click at [148, 520] on button "Loading Complete" at bounding box center [108, 524] width 167 height 19
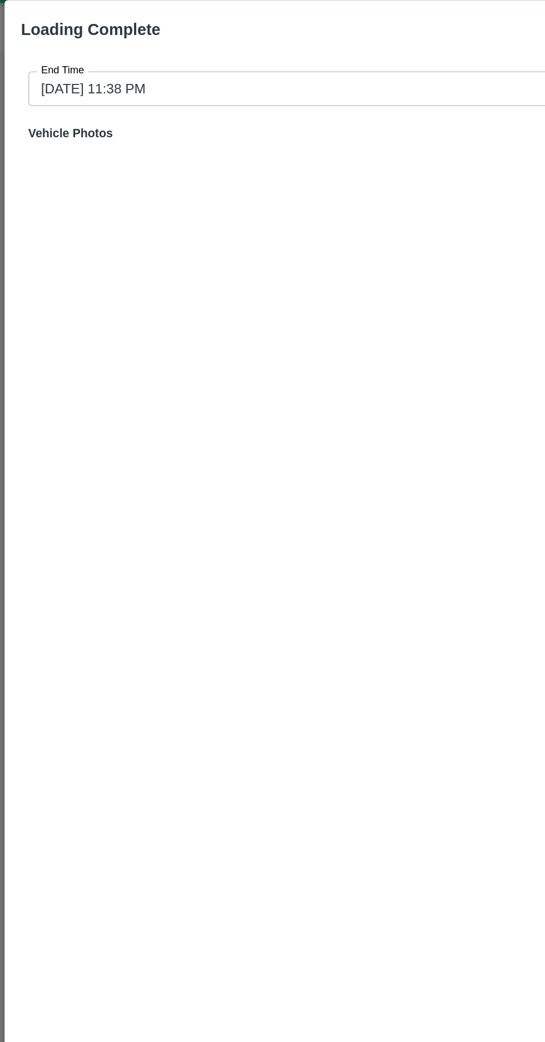
click at [48, 73] on input "[DATE] 11:38 PM" at bounding box center [268, 79] width 502 height 21
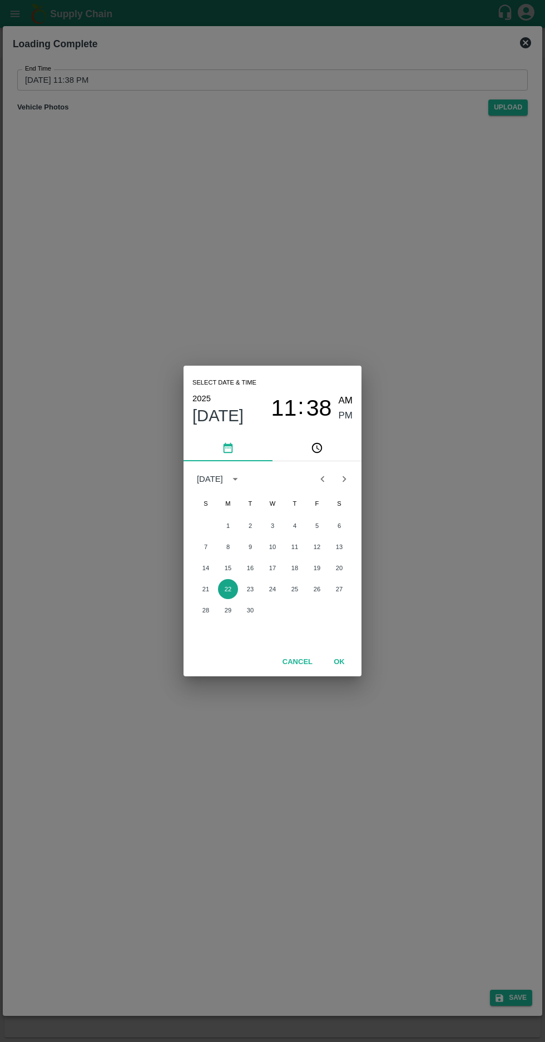
click at [227, 589] on button "22" at bounding box center [228, 589] width 20 height 20
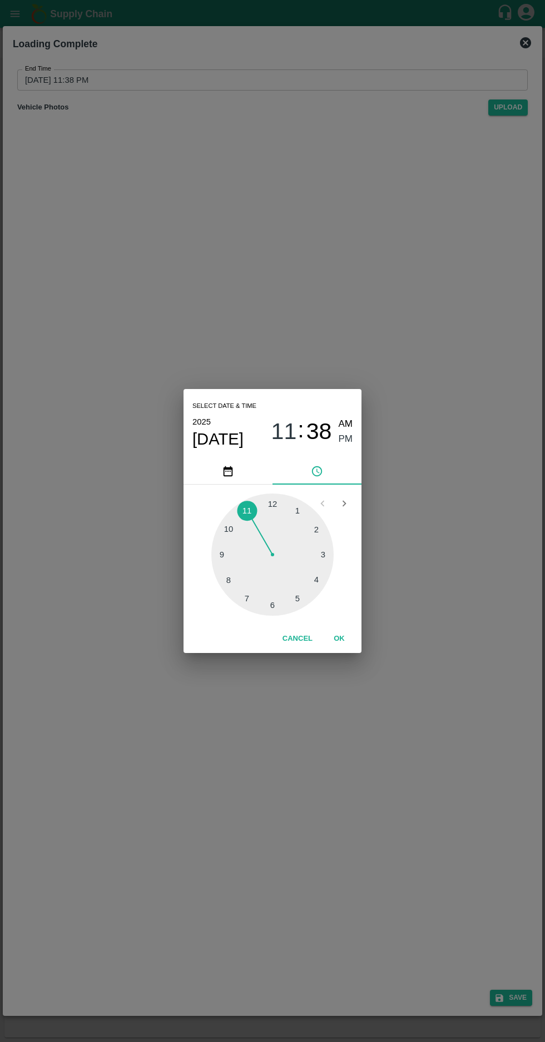
click at [313, 605] on div at bounding box center [272, 555] width 122 height 122
click at [345, 443] on span "PM" at bounding box center [345, 439] width 14 height 15
click at [352, 636] on button "OK" at bounding box center [339, 638] width 36 height 19
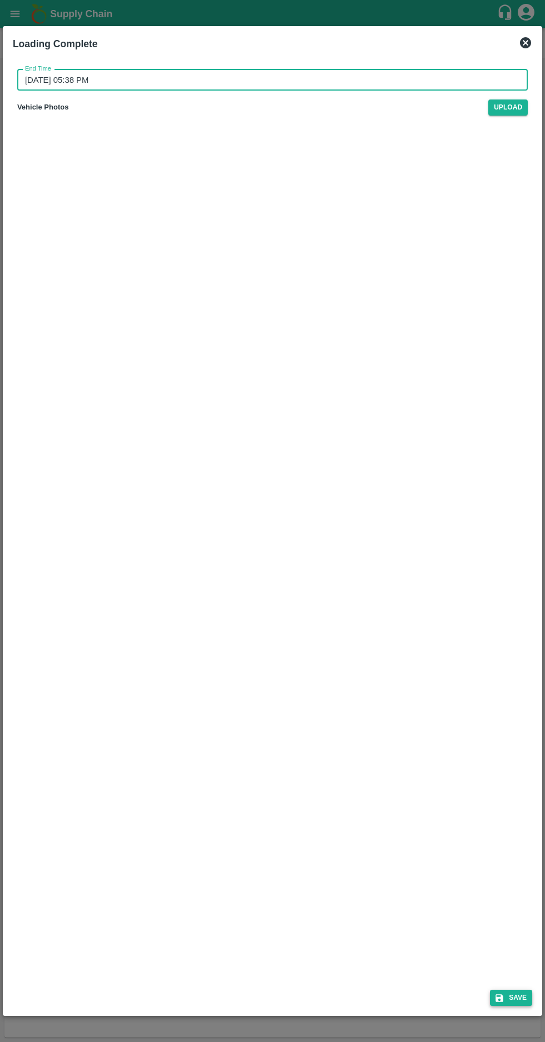
click at [509, 995] on button "Save" at bounding box center [511, 998] width 42 height 16
type input "[DATE] 11:39 PM"
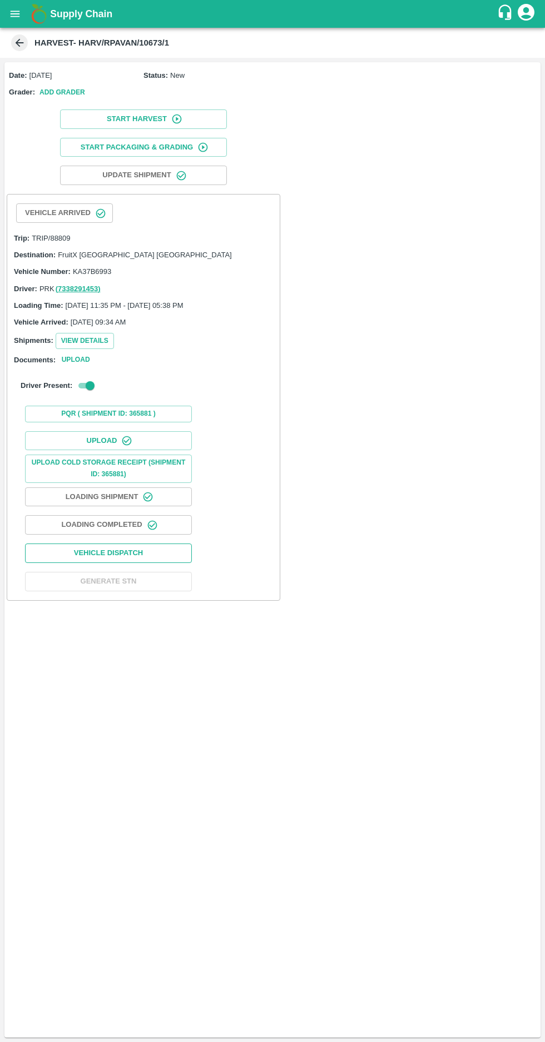
click at [101, 547] on button "Vehicle Dispatch" at bounding box center [108, 553] width 167 height 19
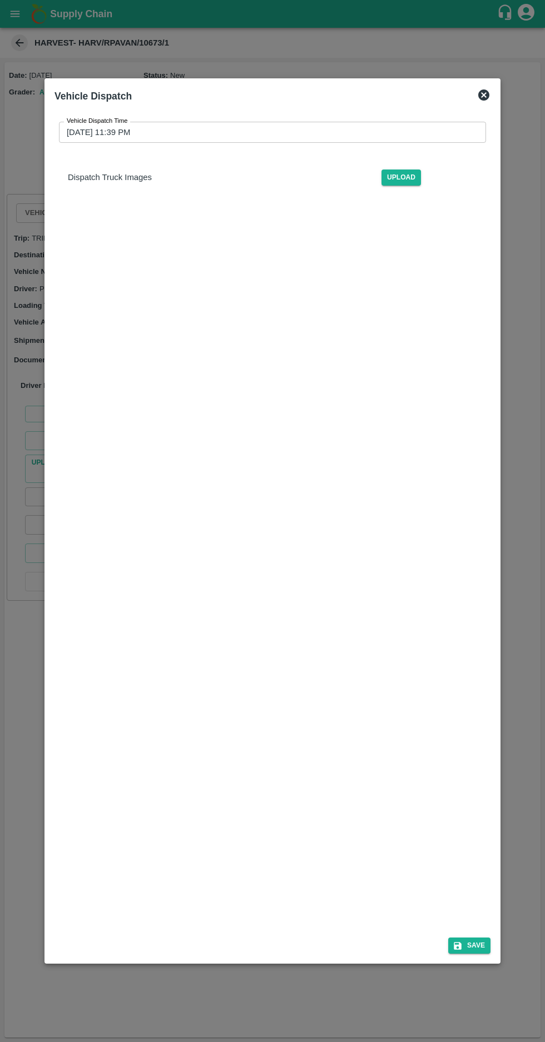
click at [89, 122] on input "[DATE] 11:39 PM" at bounding box center [268, 132] width 419 height 21
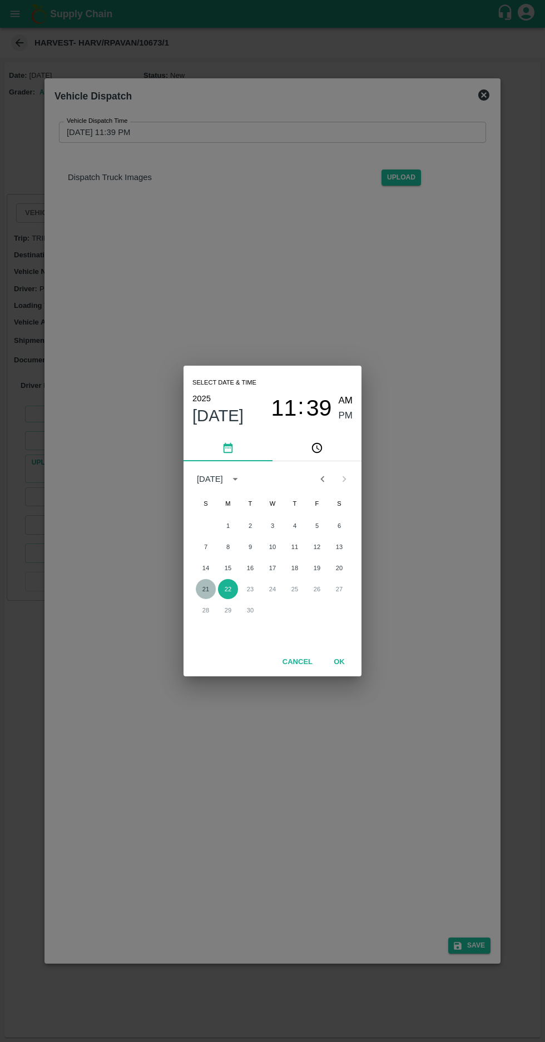
click at [205, 589] on button "21" at bounding box center [206, 589] width 20 height 20
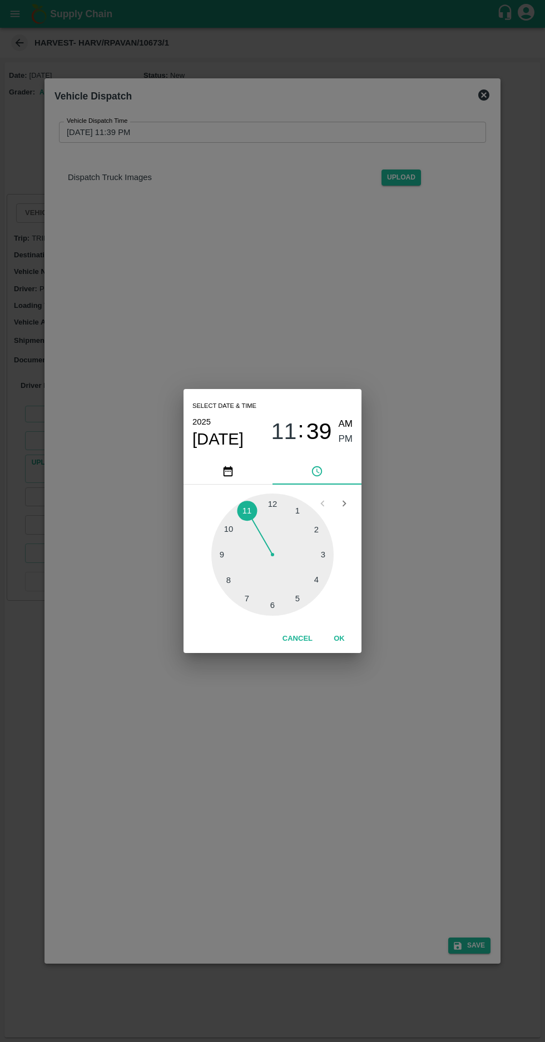
click at [272, 612] on div at bounding box center [272, 555] width 122 height 122
type input "[DATE] 06:39 PM"
click at [345, 441] on span "PM" at bounding box center [345, 439] width 14 height 15
click at [338, 639] on button "OK" at bounding box center [339, 638] width 36 height 19
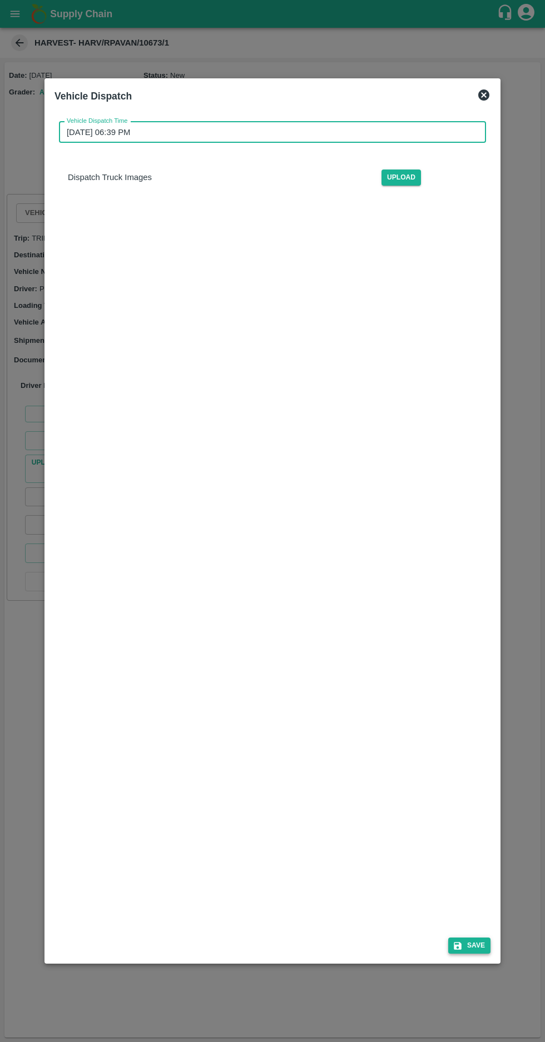
click at [479, 954] on button "Save" at bounding box center [469, 946] width 42 height 16
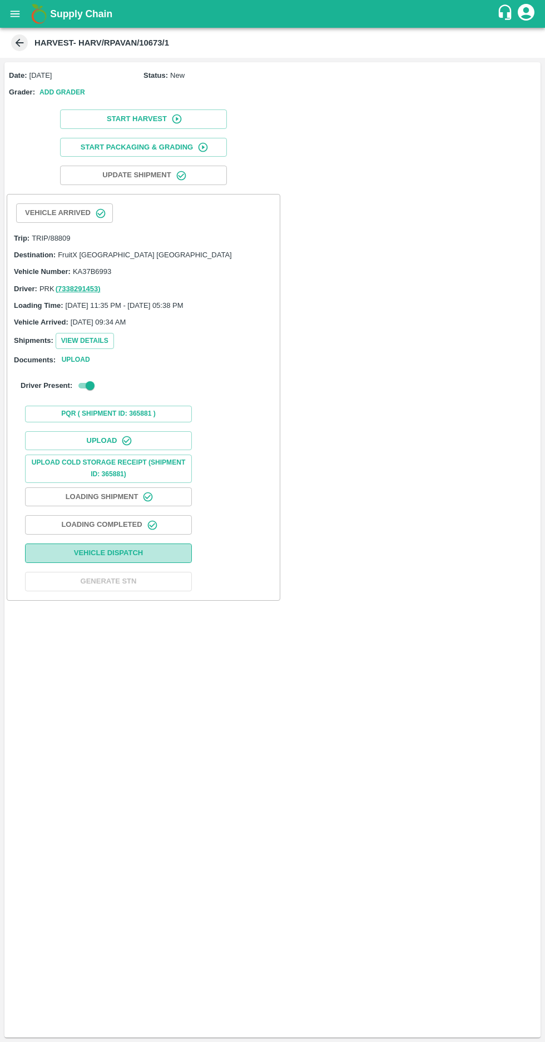
click at [104, 550] on button "Vehicle Dispatch" at bounding box center [108, 553] width 167 height 19
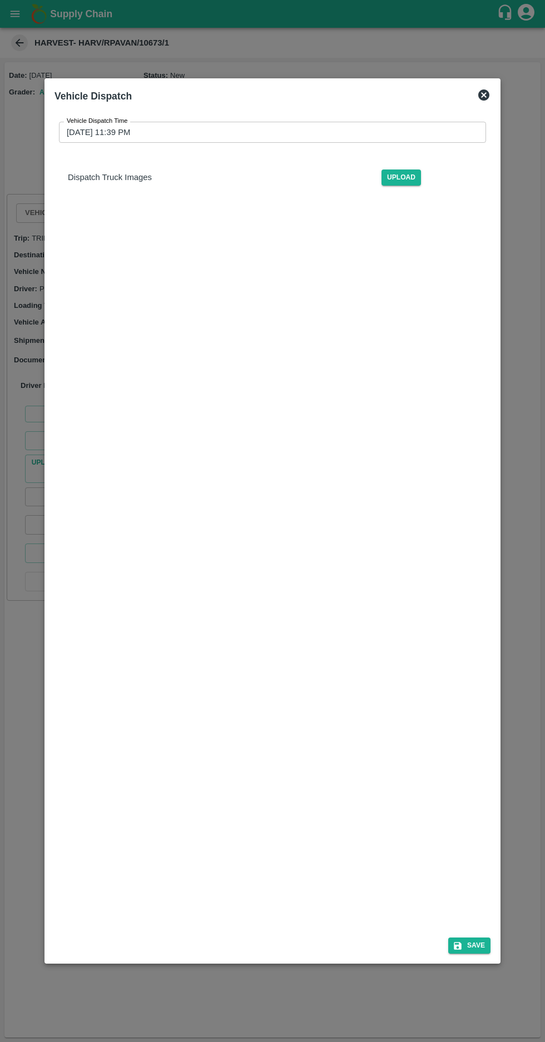
click at [85, 122] on input "[DATE] 11:39 PM" at bounding box center [268, 132] width 419 height 21
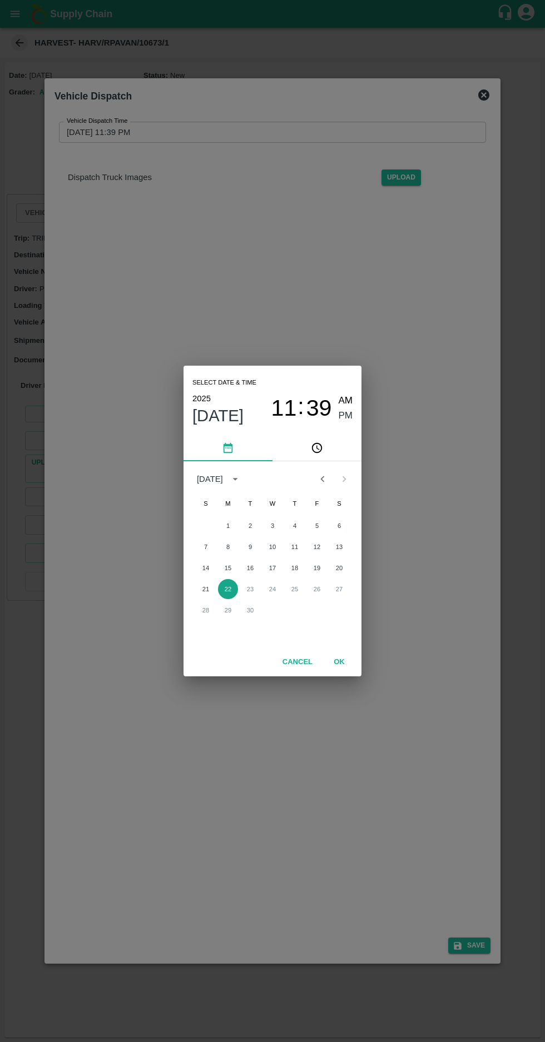
click at [227, 589] on button "22" at bounding box center [228, 589] width 20 height 20
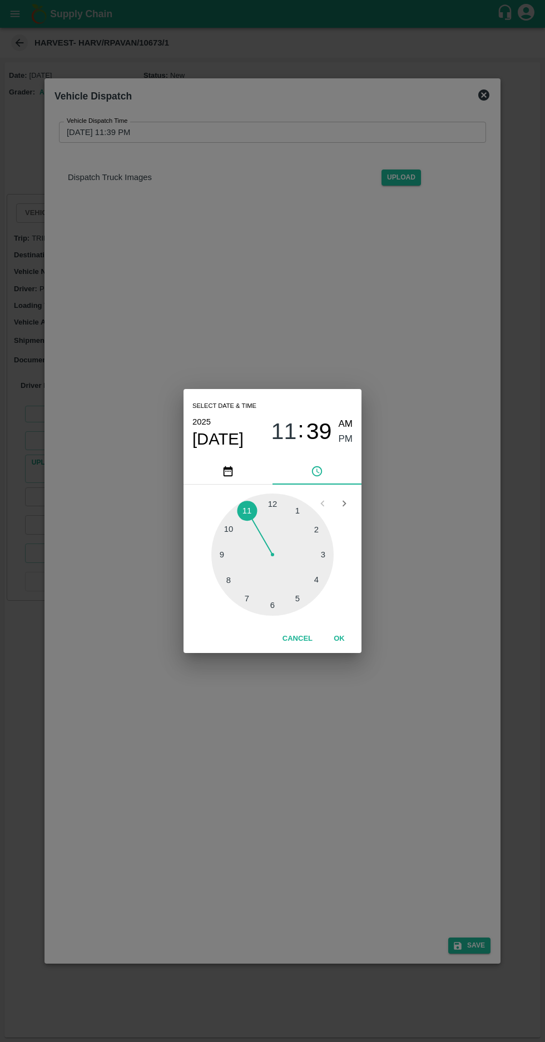
click at [305, 605] on div at bounding box center [272, 555] width 122 height 122
type input "[DATE] 05:39 PM"
click at [347, 442] on span "PM" at bounding box center [345, 439] width 14 height 15
click at [353, 645] on button "OK" at bounding box center [339, 638] width 36 height 19
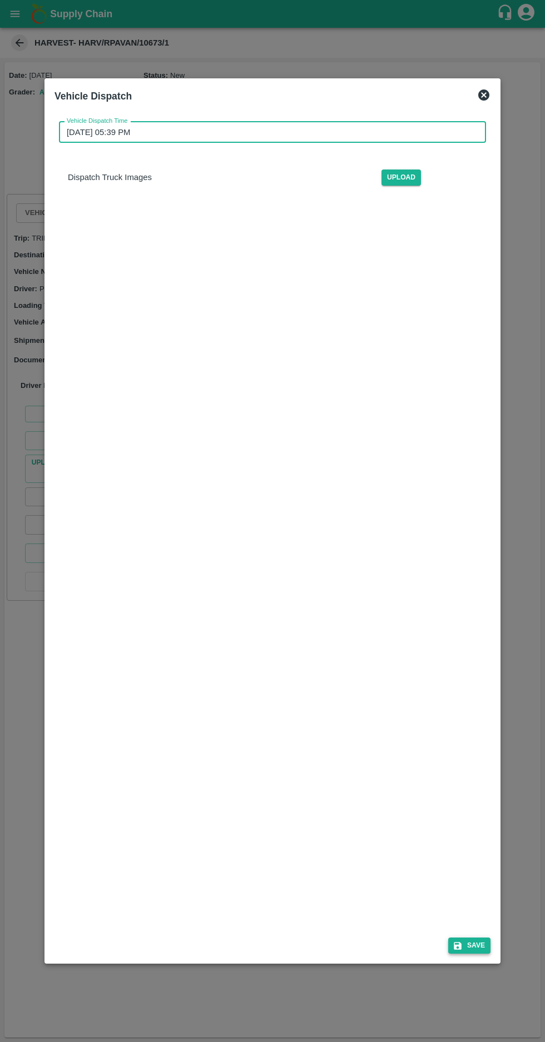
click at [483, 954] on button "Save" at bounding box center [469, 946] width 42 height 16
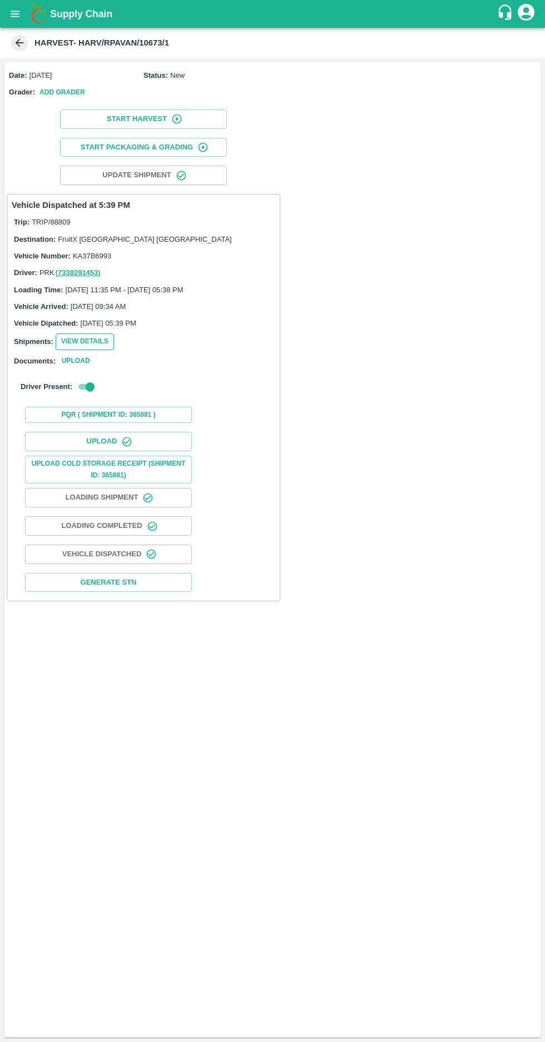
click at [76, 340] on button "View Details" at bounding box center [85, 341] width 58 height 16
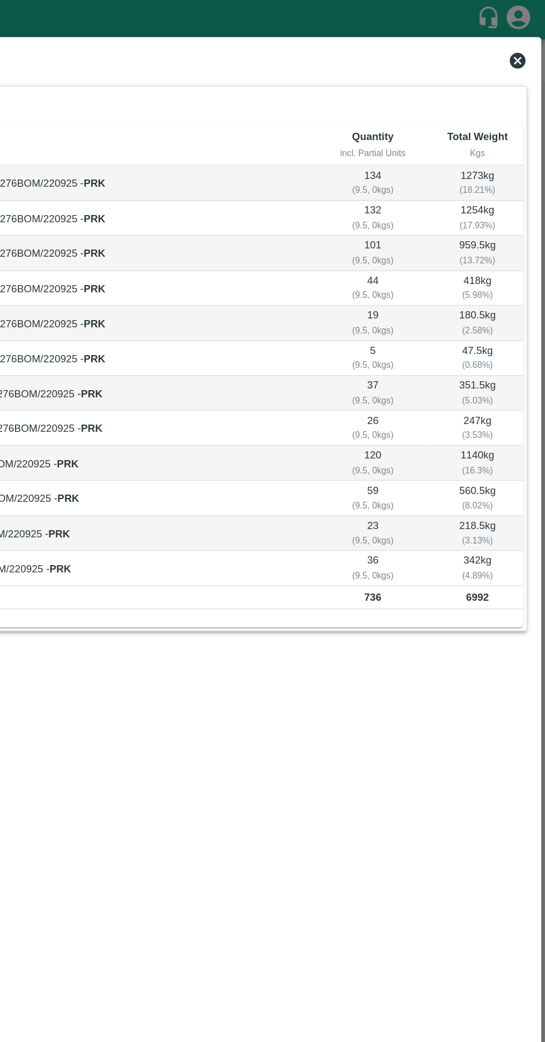
click at [508, 43] on div "View Shipment" at bounding box center [259, 41] width 510 height 29
click at [519, 42] on icon at bounding box center [525, 42] width 13 height 13
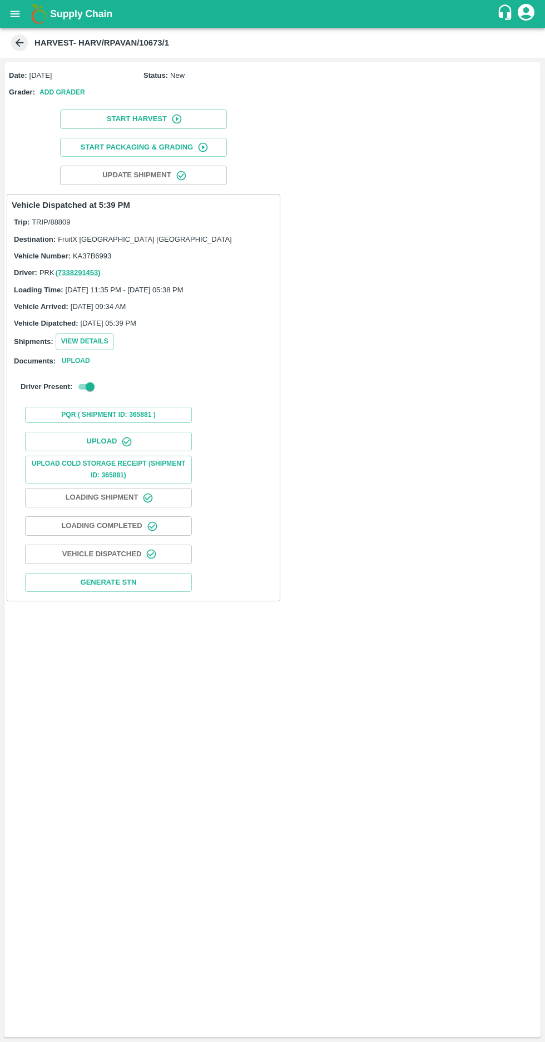
click at [14, 43] on icon at bounding box center [19, 43] width 12 height 12
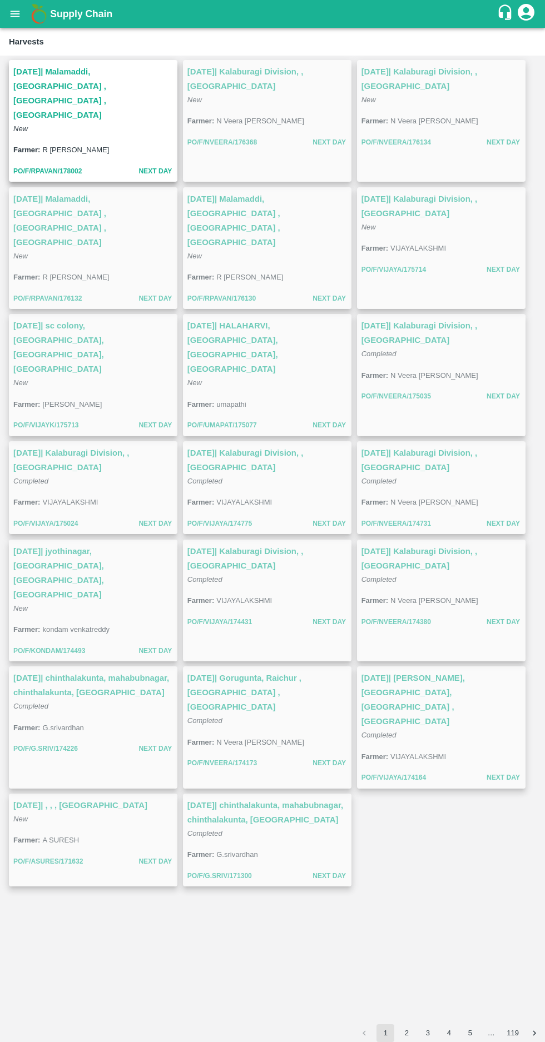
click at [15, 13] on icon "open drawer" at bounding box center [15, 14] width 9 height 6
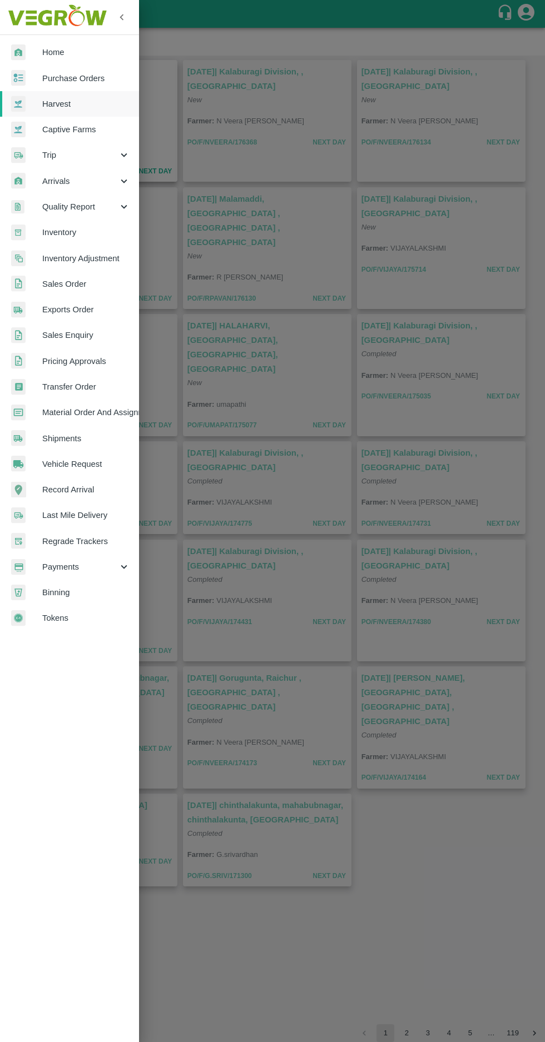
click at [57, 103] on span "Harvest" at bounding box center [86, 104] width 88 height 12
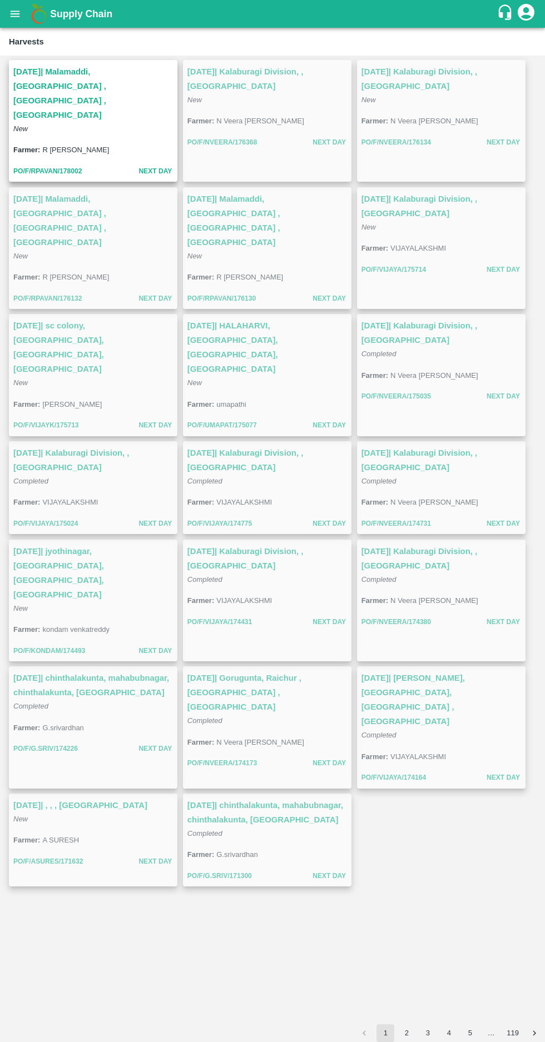
click at [9, 12] on icon "open drawer" at bounding box center [15, 14] width 12 height 12
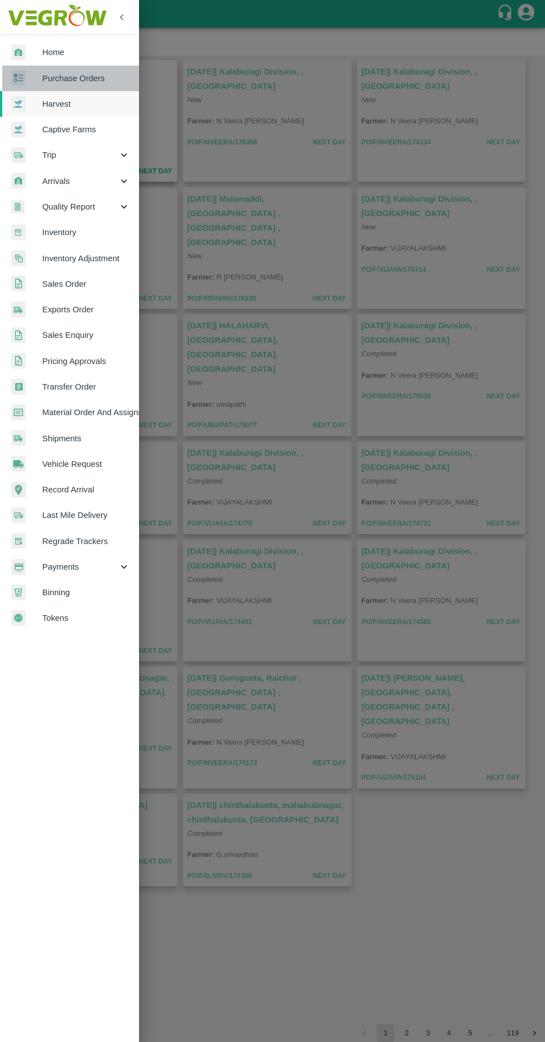
click at [57, 82] on span "Purchase Orders" at bounding box center [86, 78] width 88 height 12
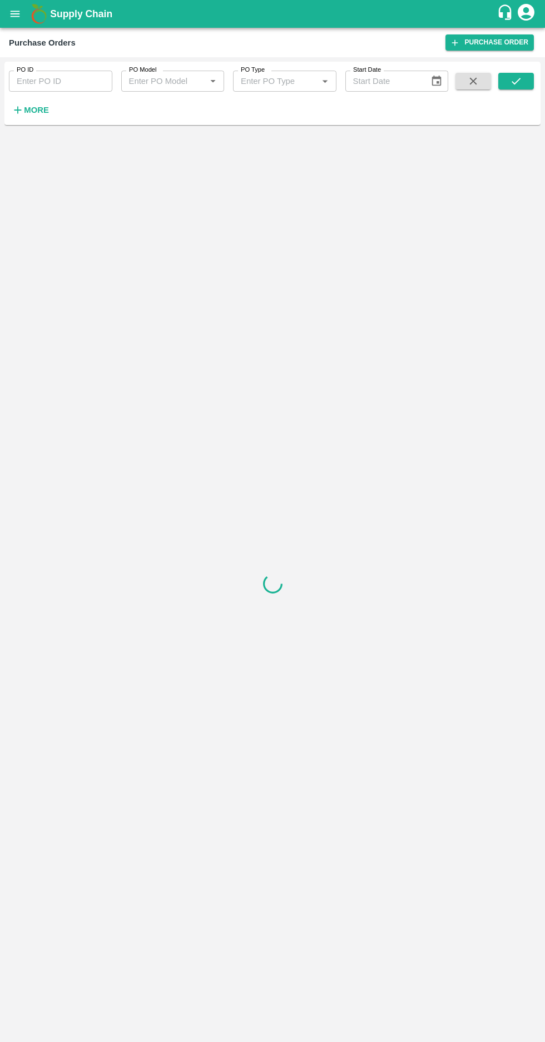
click at [23, 114] on icon "button" at bounding box center [18, 110] width 12 height 12
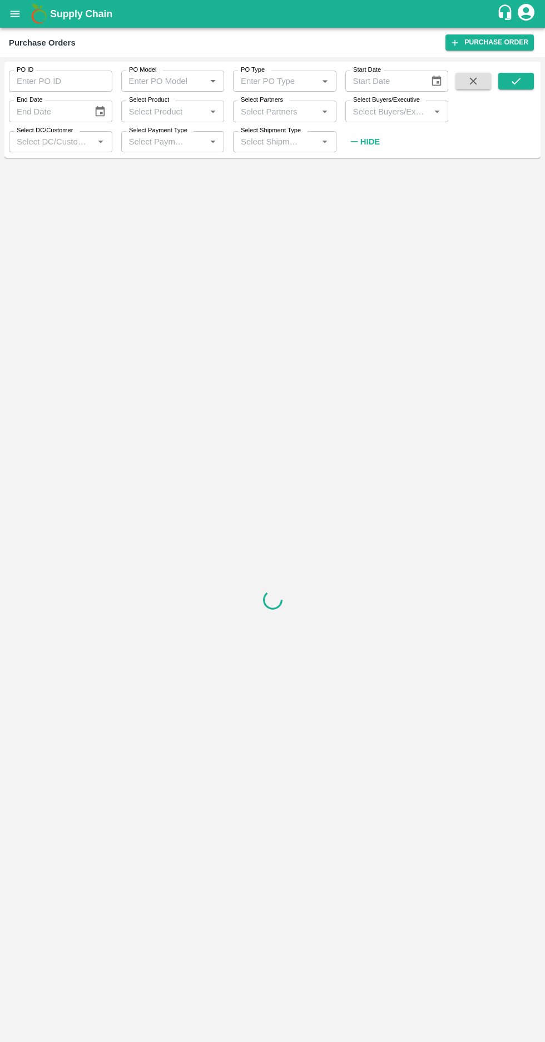
click at [375, 116] on input "Select Buyers/Executive" at bounding box center [387, 111] width 78 height 14
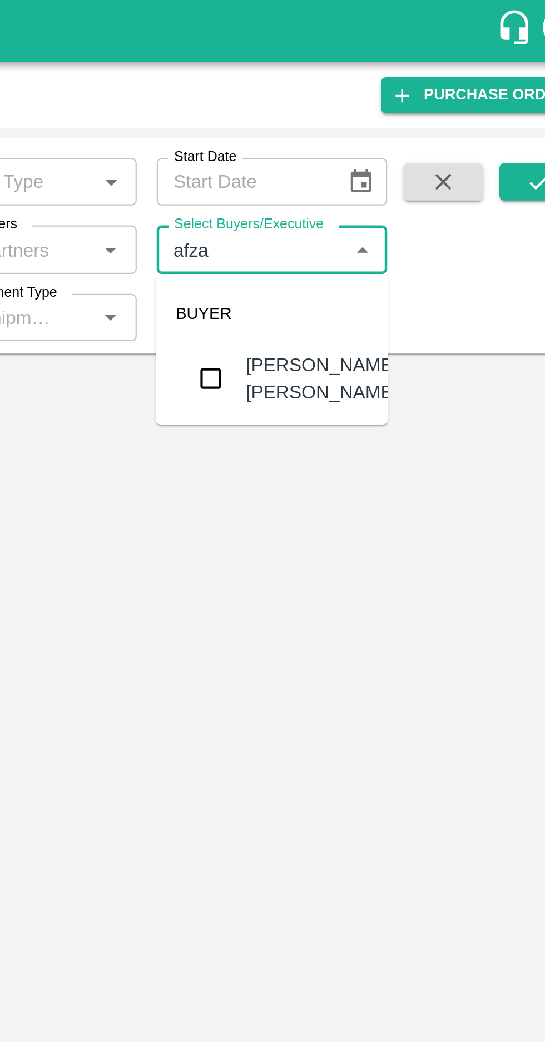
type input "afza"
click at [433, 73] on button "Choose date" at bounding box center [436, 81] width 21 height 21
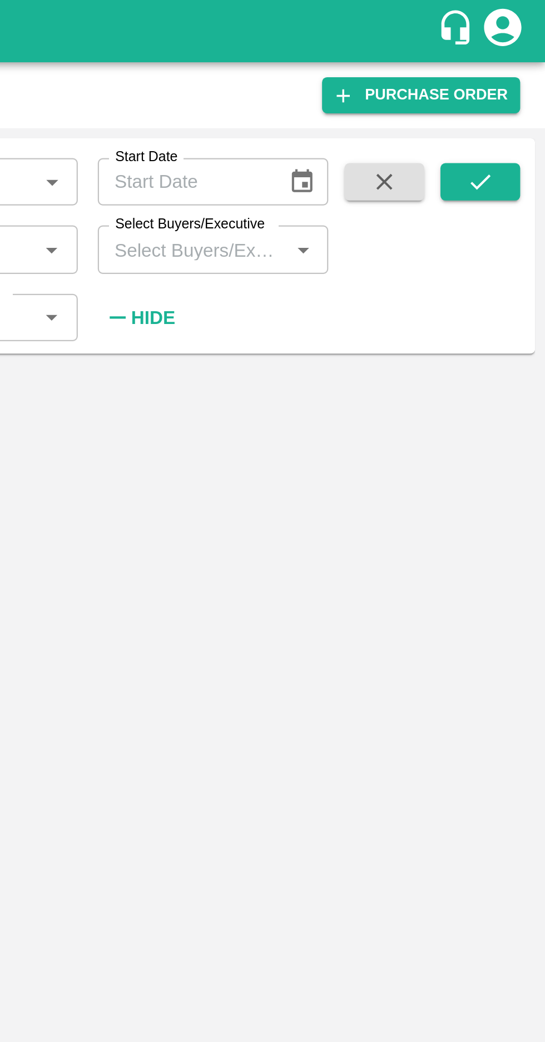
click at [384, 100] on label "Select Buyers/Executive" at bounding box center [386, 100] width 67 height 9
click at [384, 104] on input "Select Buyers/Executive" at bounding box center [387, 111] width 78 height 14
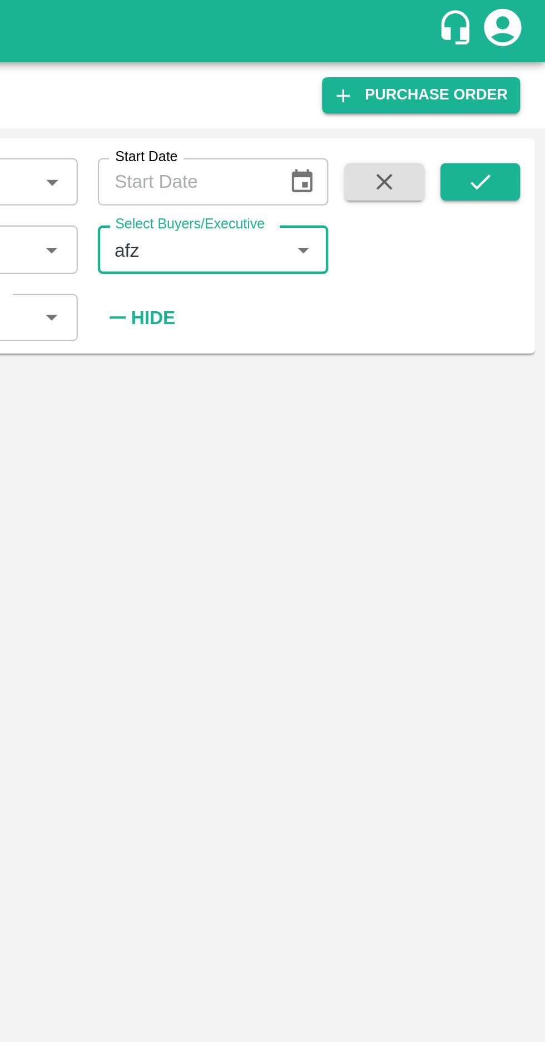
type input "afza"
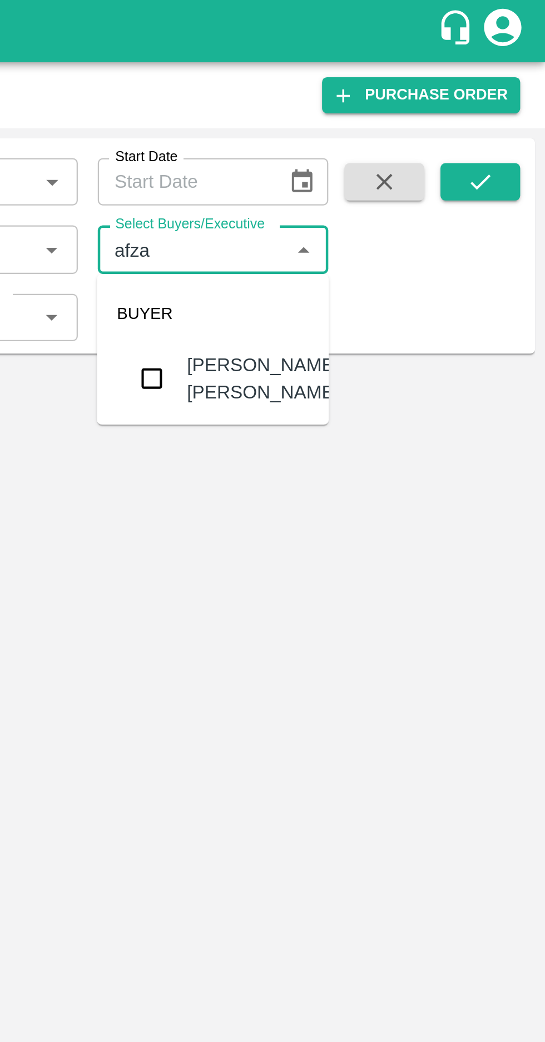
click at [363, 168] on input "checkbox" at bounding box center [369, 169] width 22 height 22
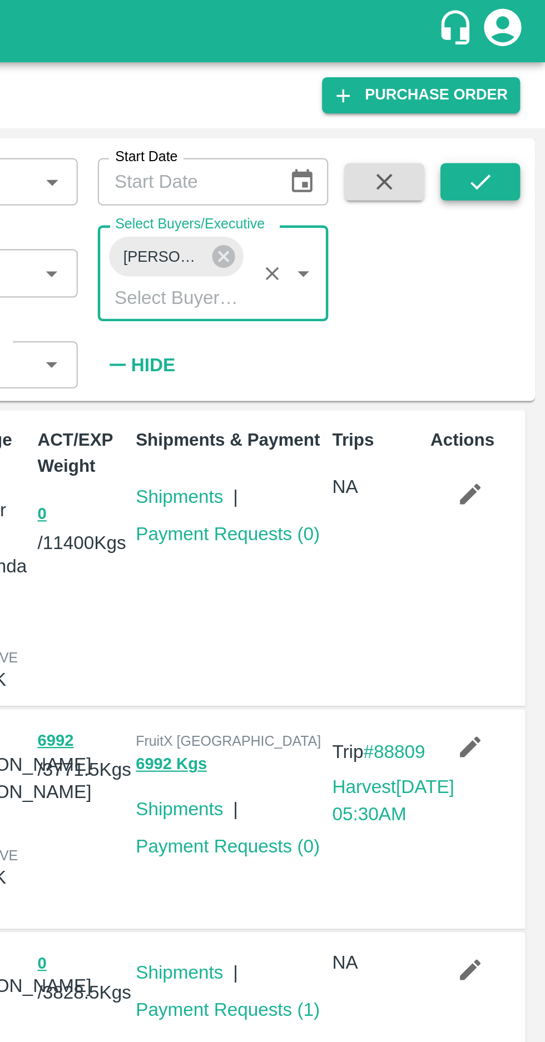
click at [511, 87] on icon "submit" at bounding box center [516, 81] width 12 height 12
